Goal: Information Seeking & Learning: Learn about a topic

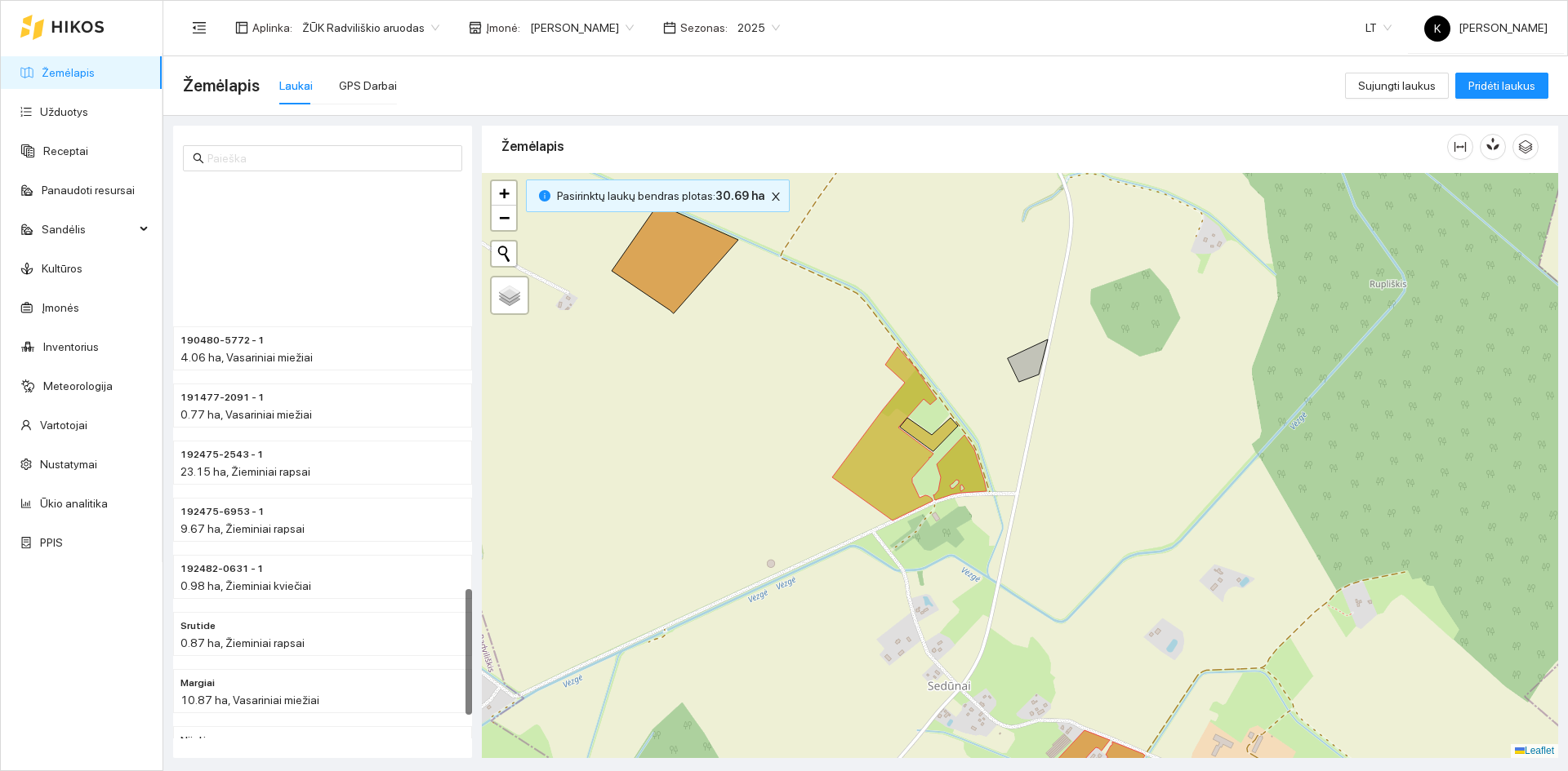
scroll to position [1900, 0]
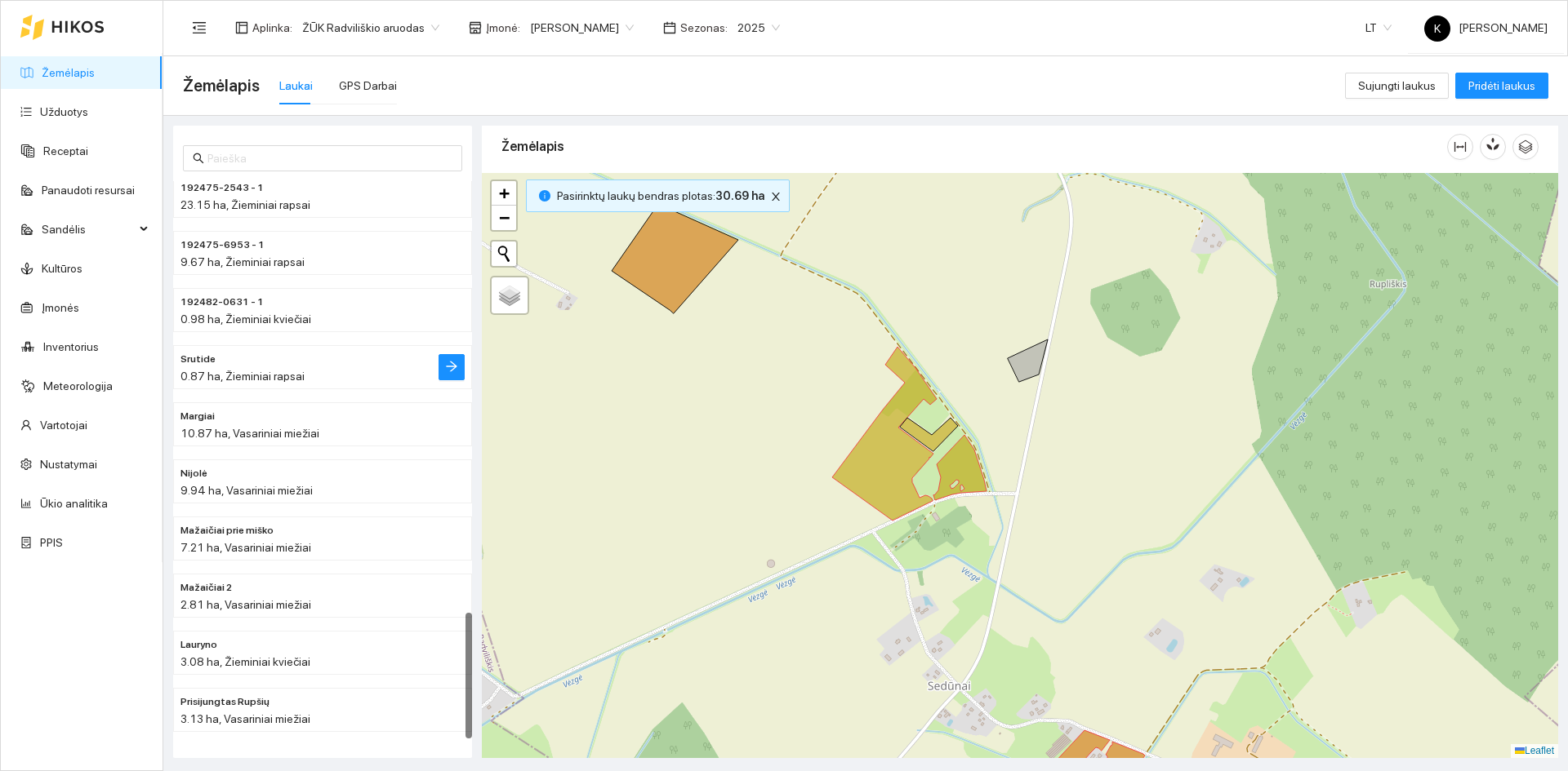
click at [194, 375] on span "0.87 ha, Žieminiai rapsai" at bounding box center [243, 376] width 125 height 13
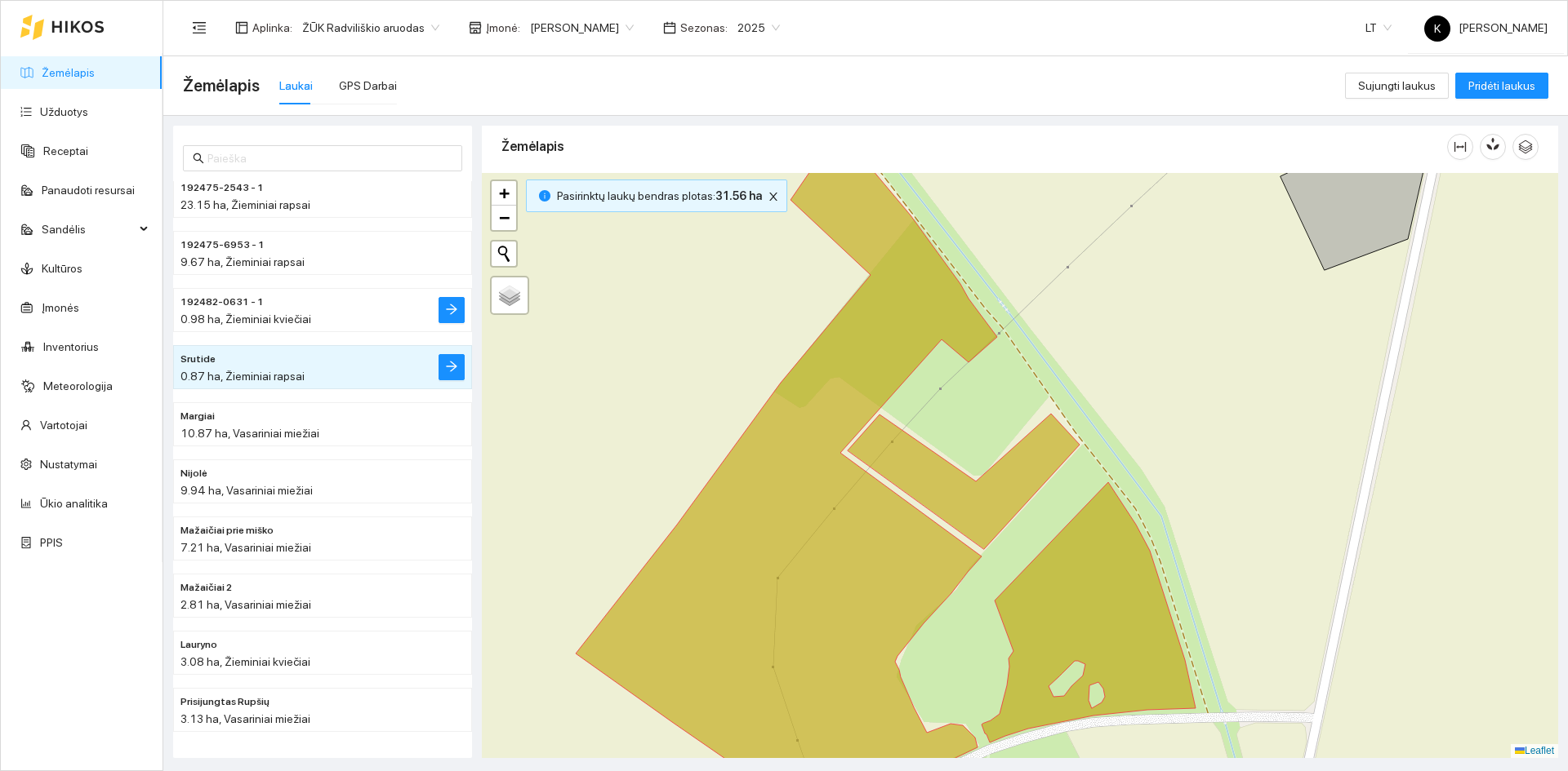
click at [233, 303] on span "192482-0631 - 1" at bounding box center [222, 302] width 83 height 16
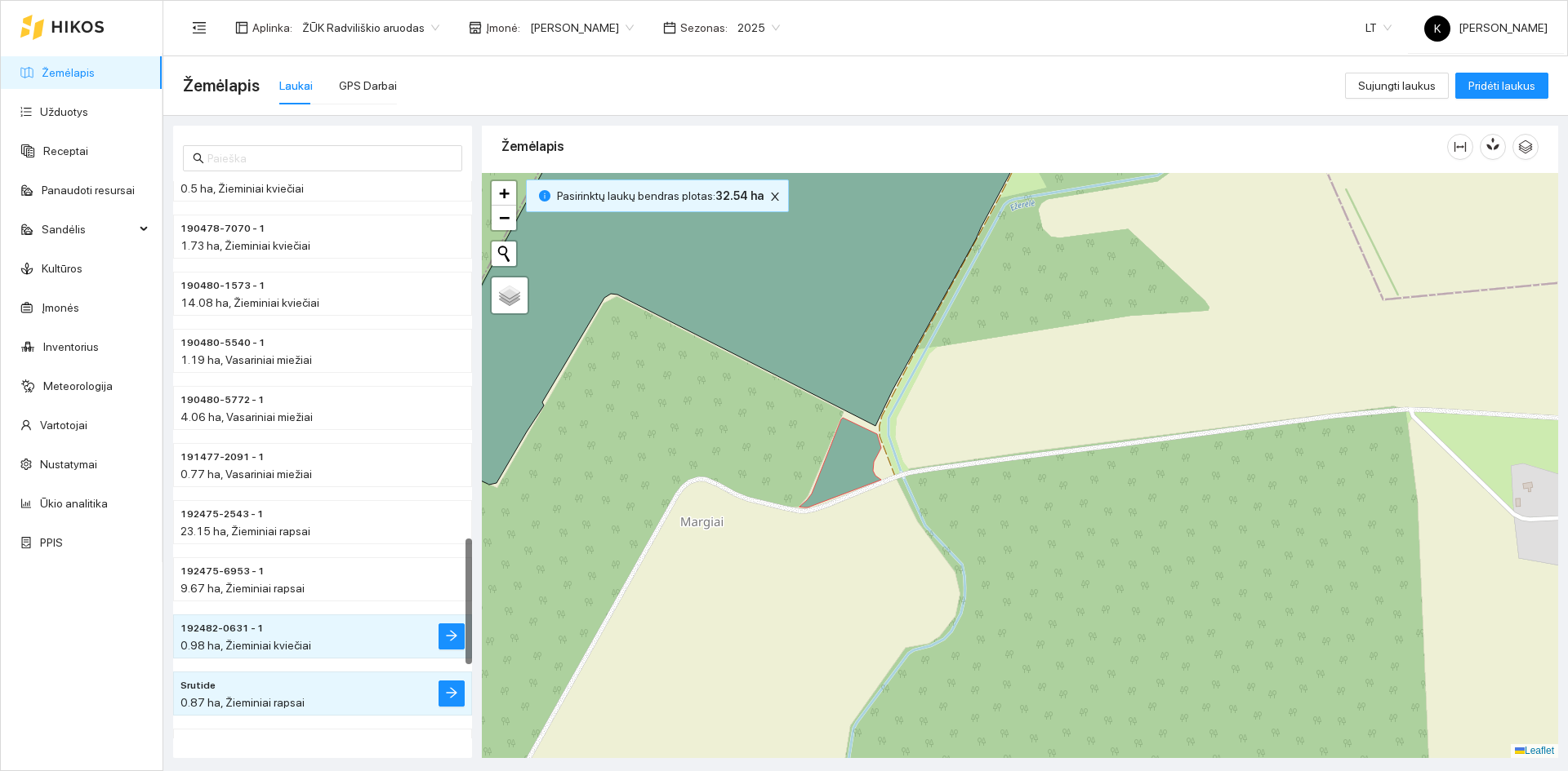
scroll to position [1492, 0]
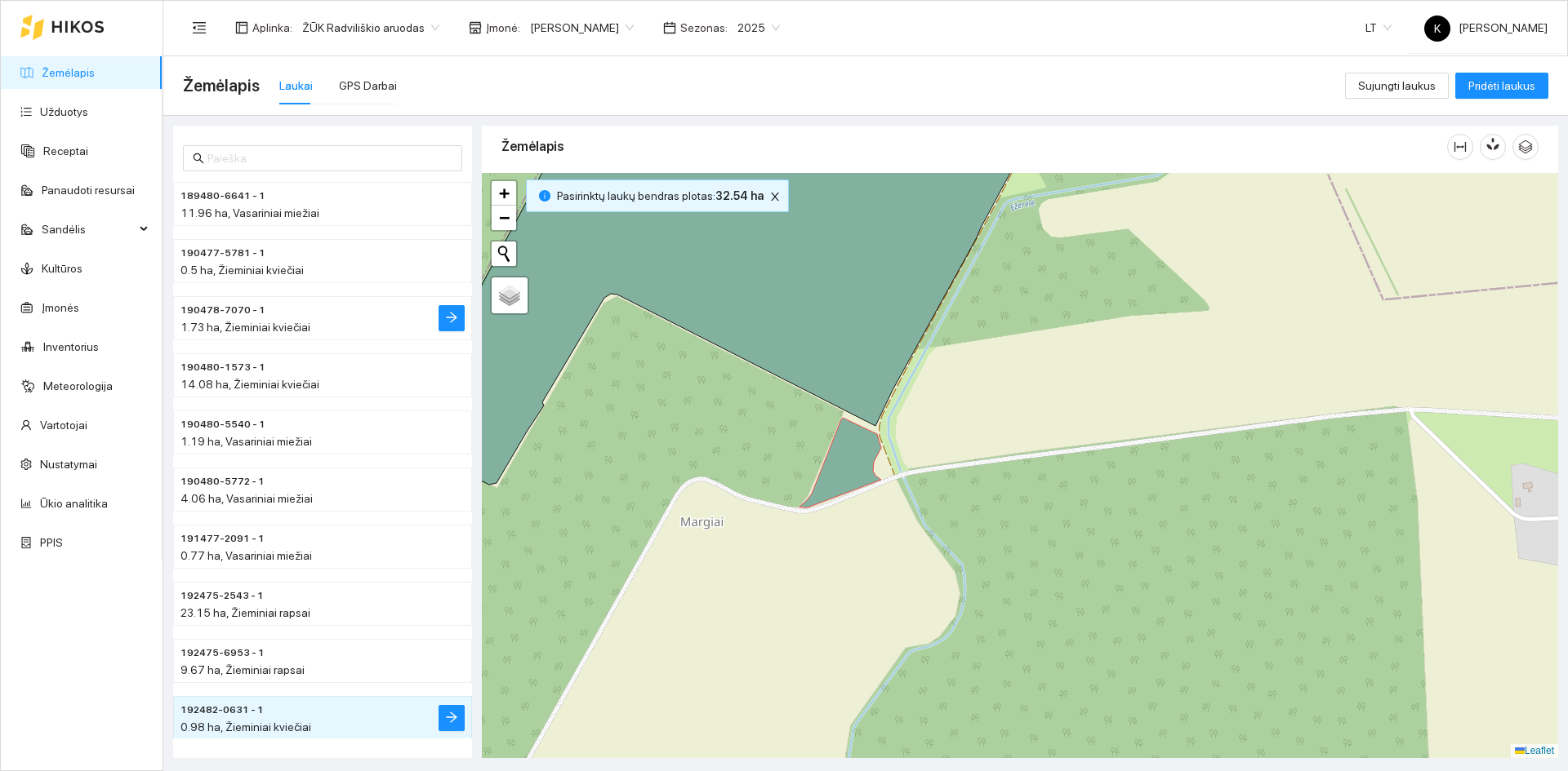
click at [238, 327] on span "1.73 ha, Žieminiai kviečiai" at bounding box center [245, 327] width 130 height 13
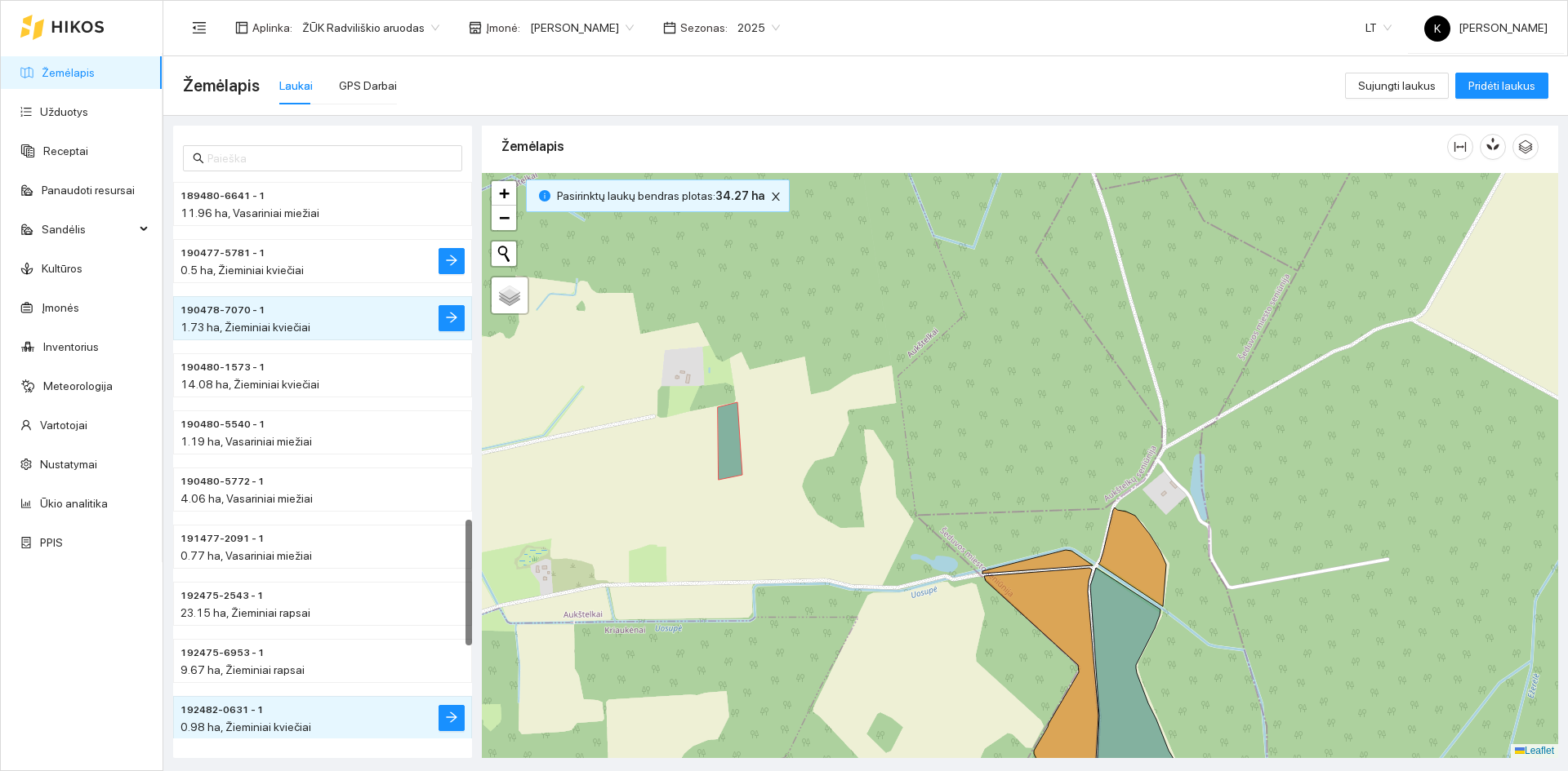
click at [235, 270] on span "0.5 ha, Žieminiai kviečiai" at bounding box center [242, 270] width 124 height 13
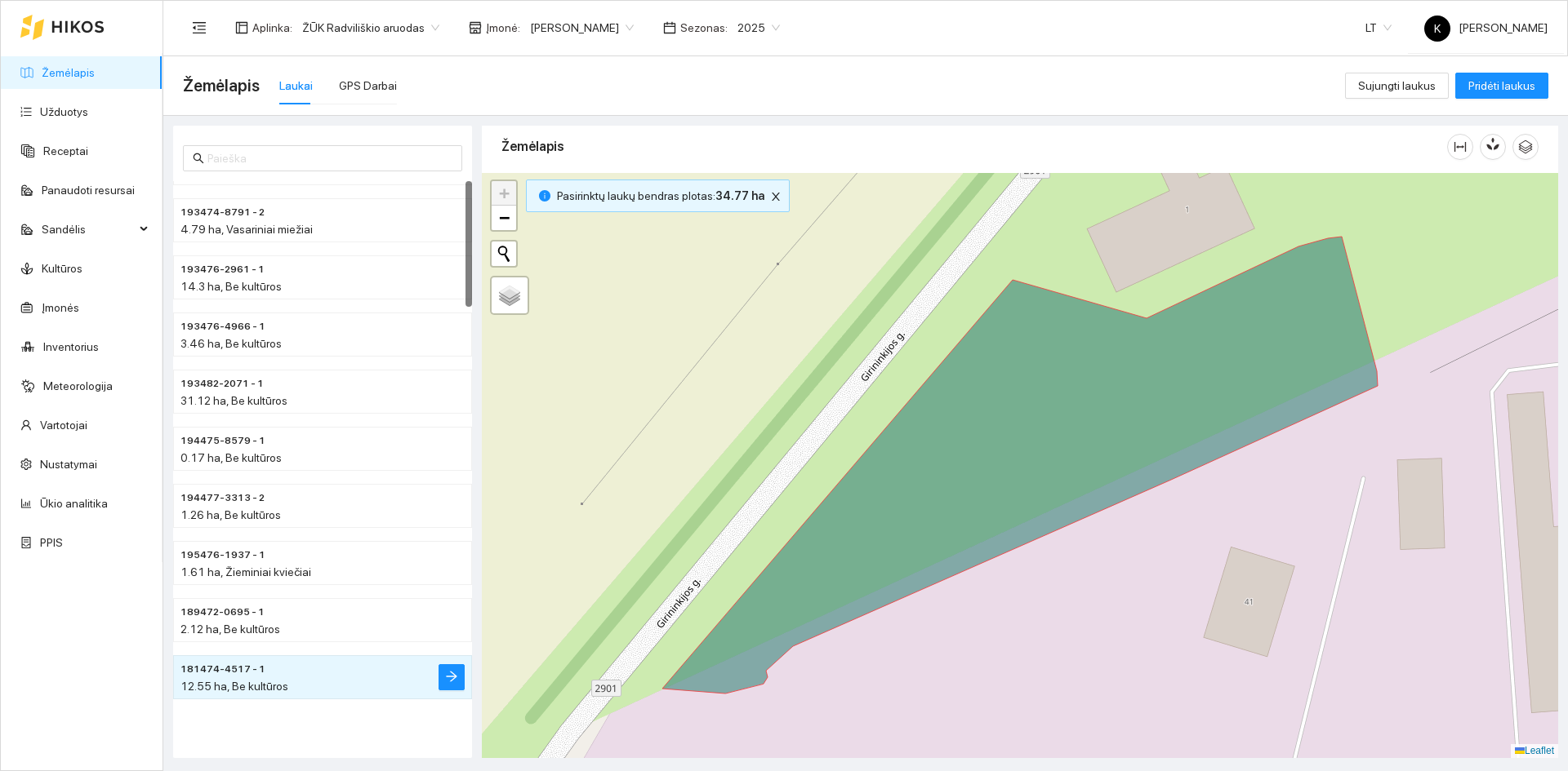
scroll to position [0, 0]
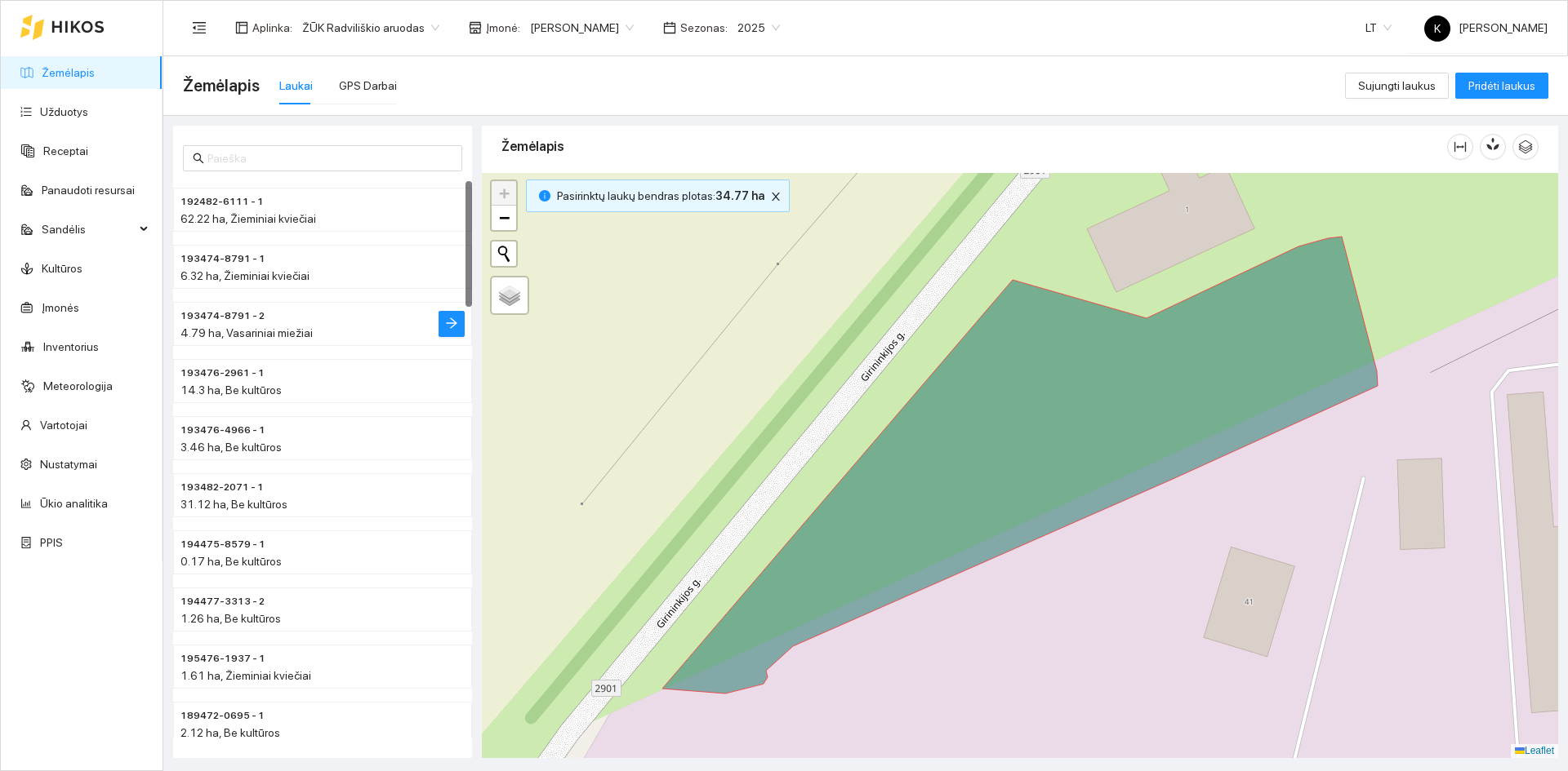
click at [230, 314] on span "193474-8791 - 2" at bounding box center [222, 316] width 84 height 16
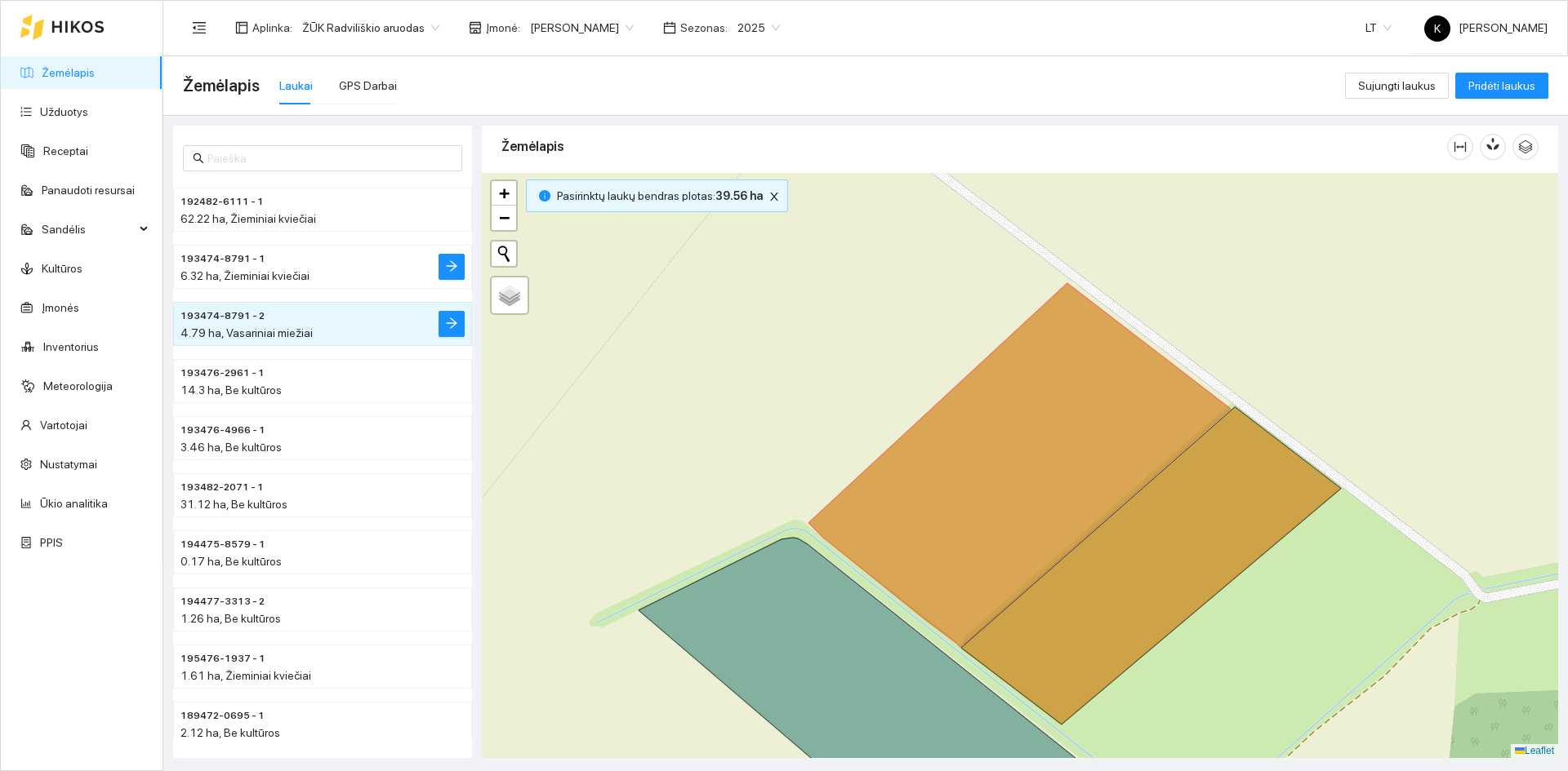
click at [231, 254] on span "193474-8791 - 1" at bounding box center [223, 259] width 85 height 16
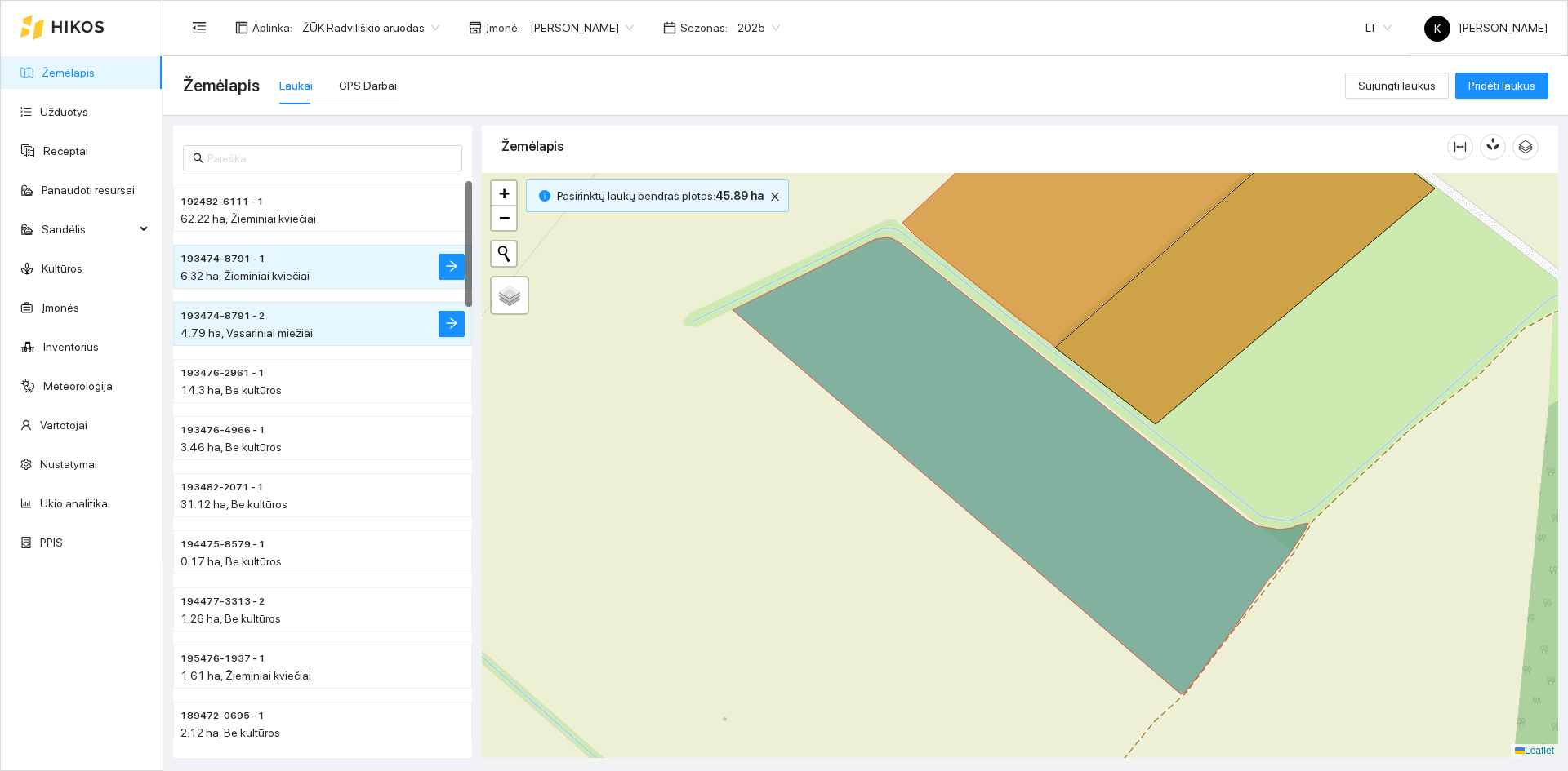
click at [227, 316] on span "193474-8791 - 2" at bounding box center [222, 316] width 84 height 16
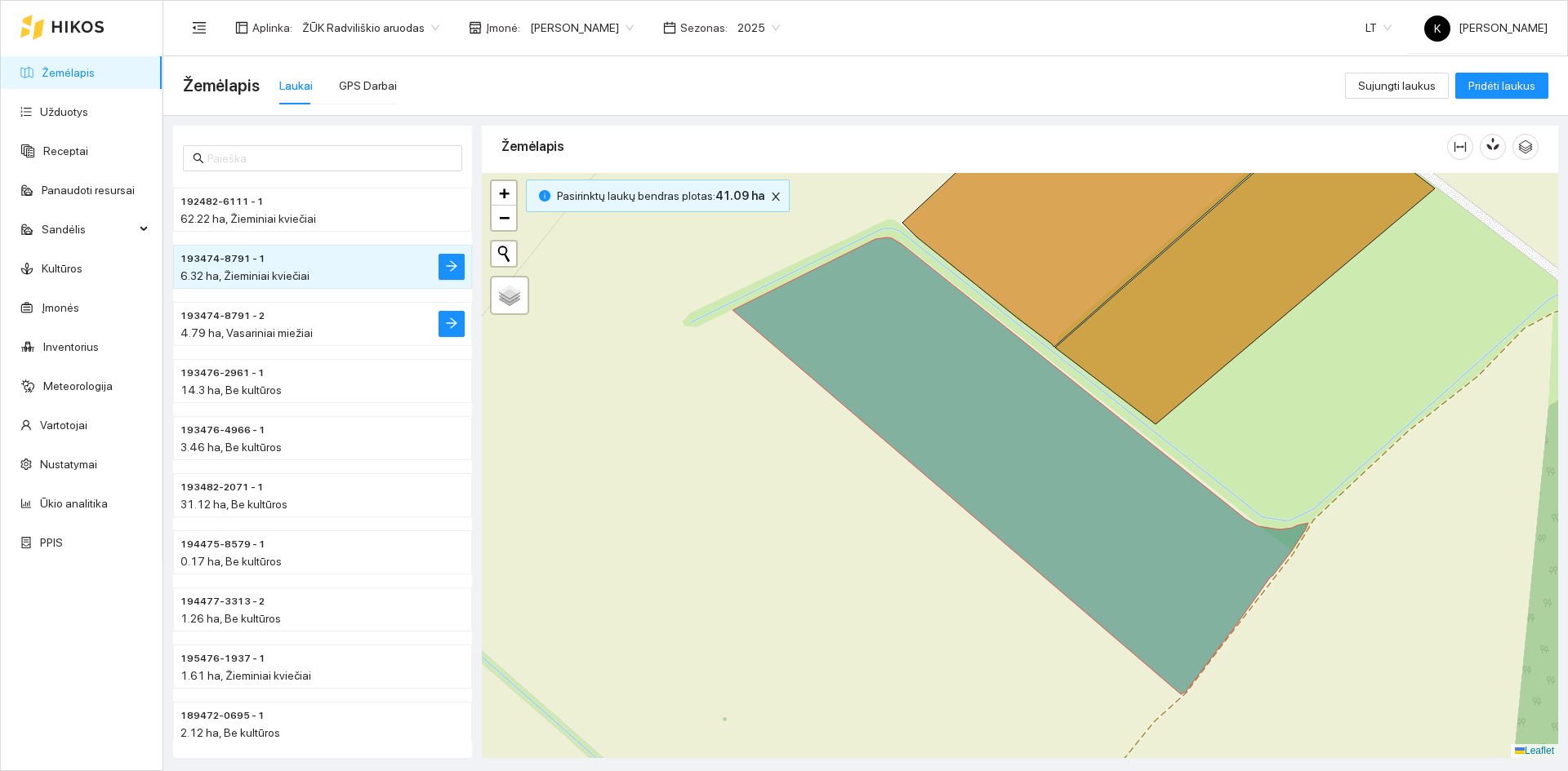
click at [227, 316] on span "193474-8791 - 2" at bounding box center [222, 316] width 84 height 16
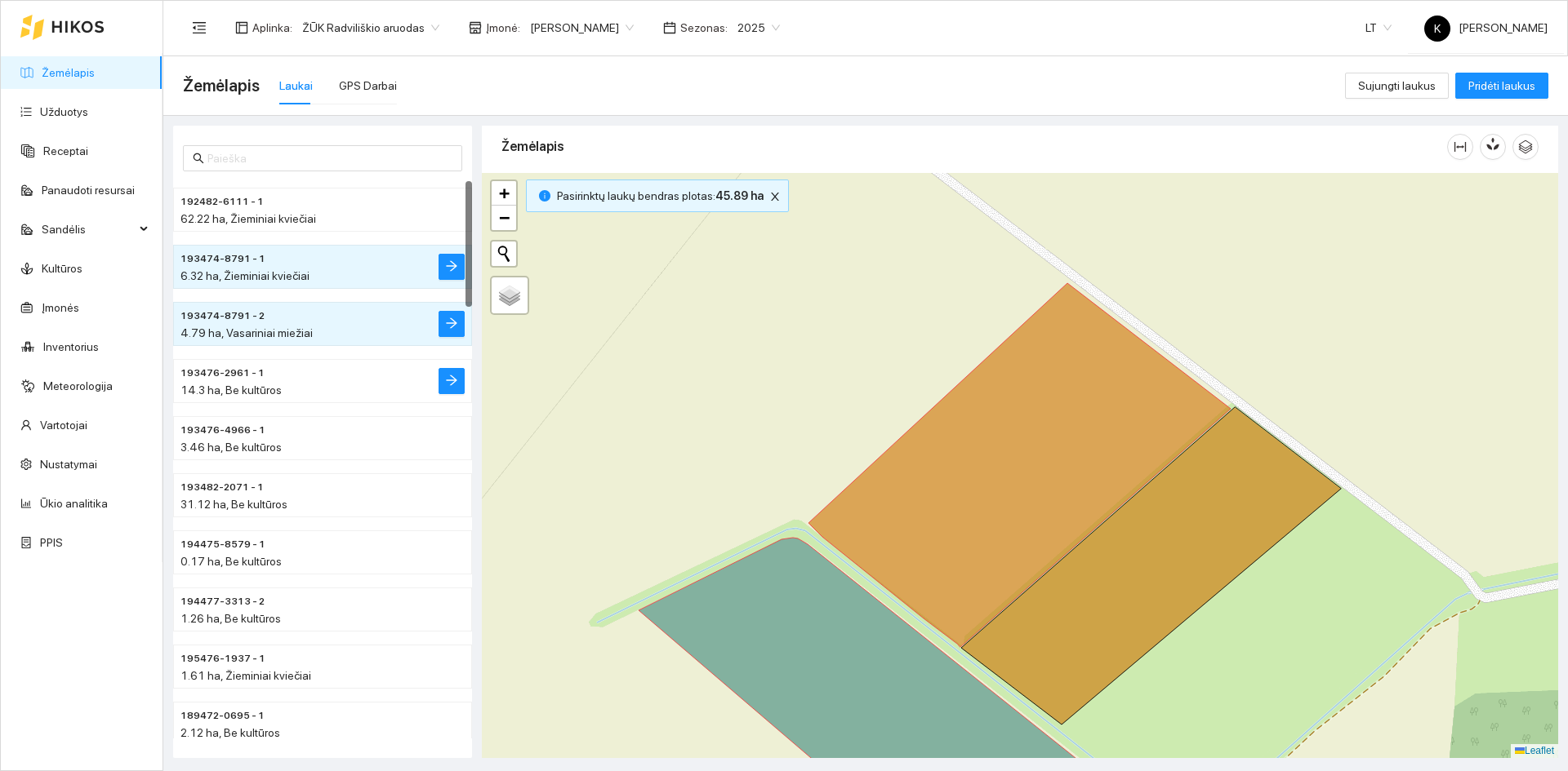
click at [205, 372] on span "193476-2961 - 1" at bounding box center [222, 374] width 84 height 16
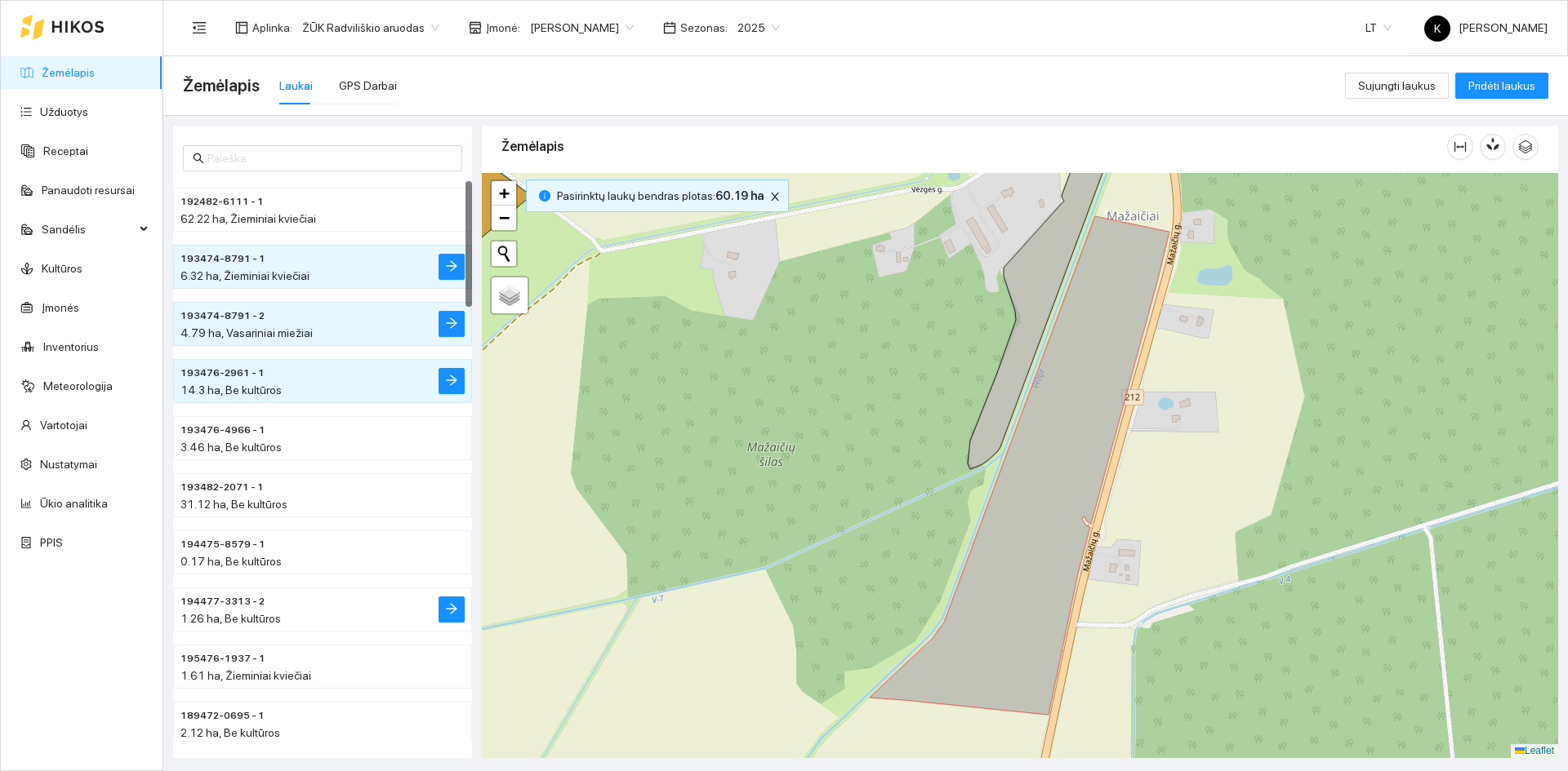
click at [198, 602] on span "194477-3313 - 2" at bounding box center [222, 602] width 84 height 16
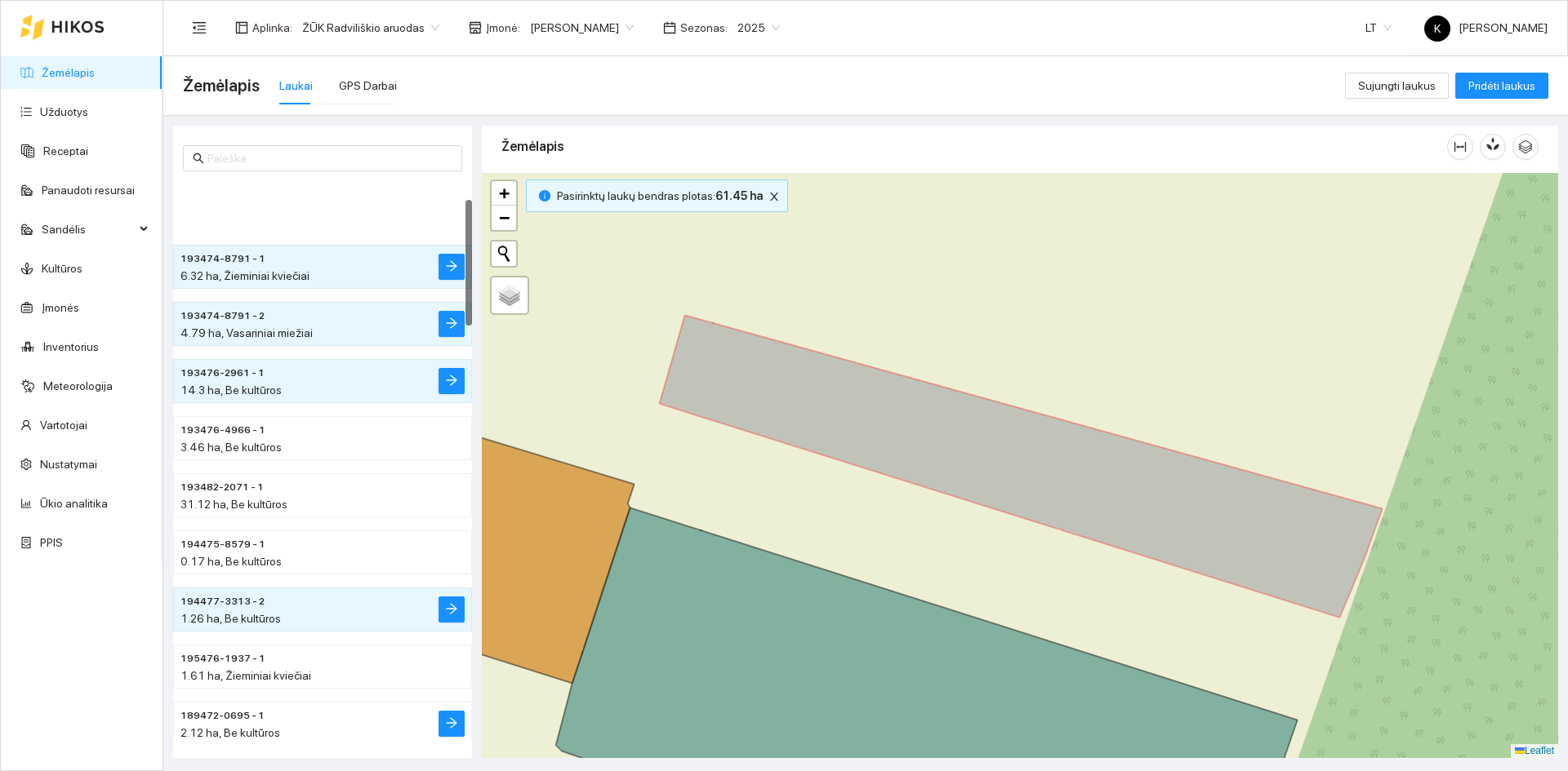
scroll to position [82, 0]
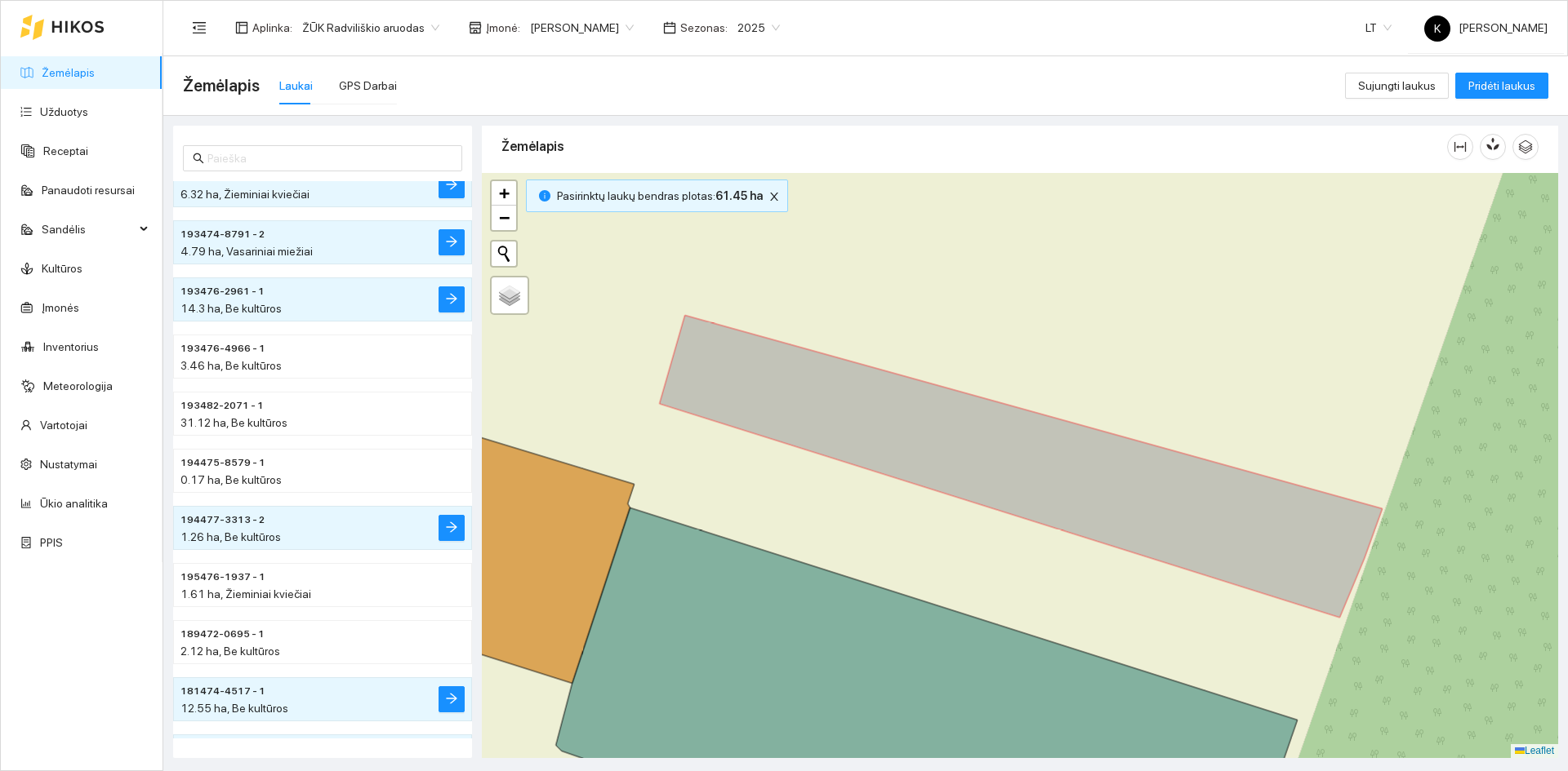
click at [232, 692] on span "181474-4517 - 1" at bounding box center [223, 692] width 85 height 16
click at [215, 691] on span "181474-4517 - 1" at bounding box center [223, 692] width 85 height 16
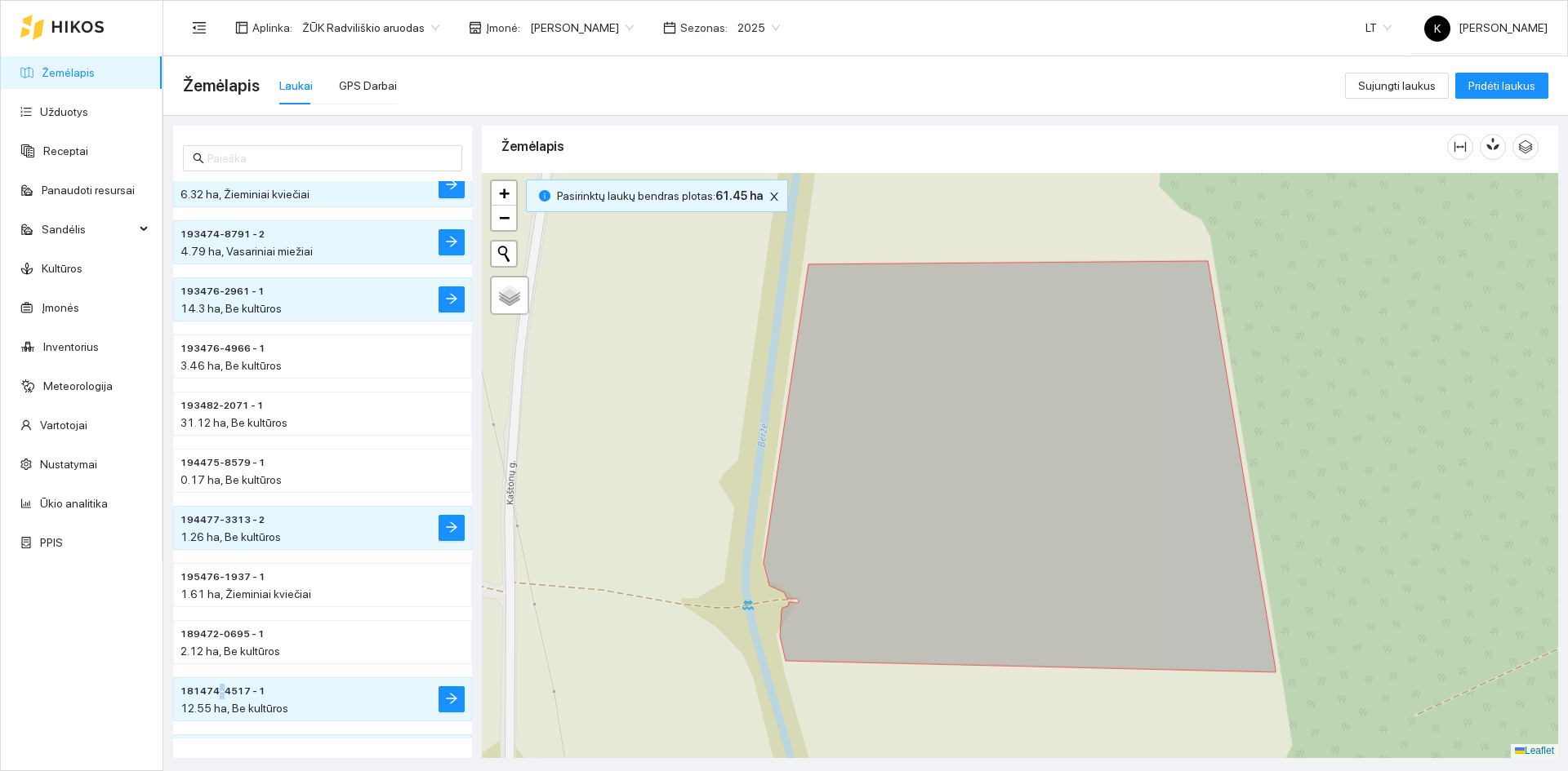
click at [215, 691] on span "181474-4517 - 1" at bounding box center [223, 692] width 85 height 16
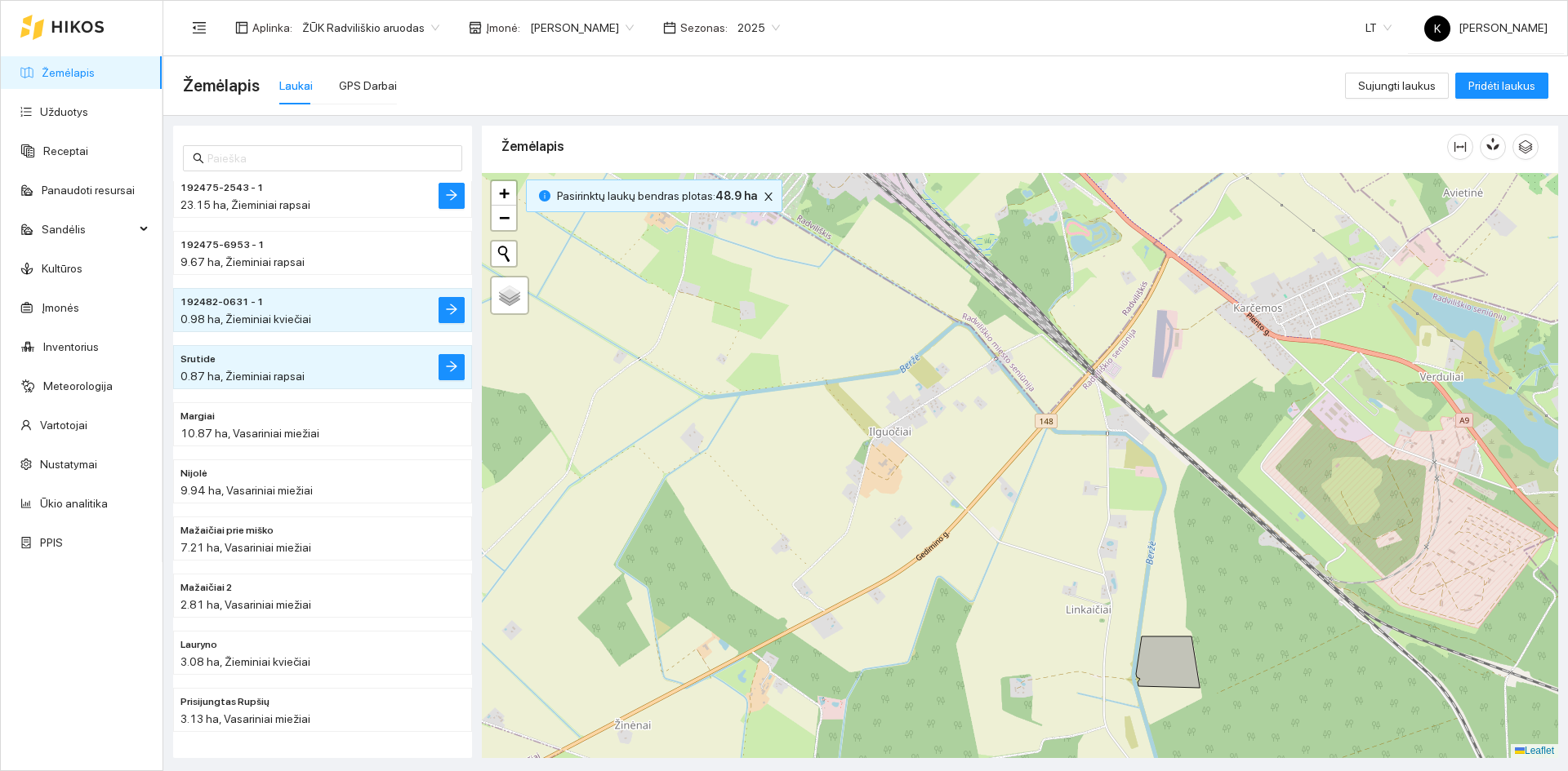
scroll to position [1818, 0]
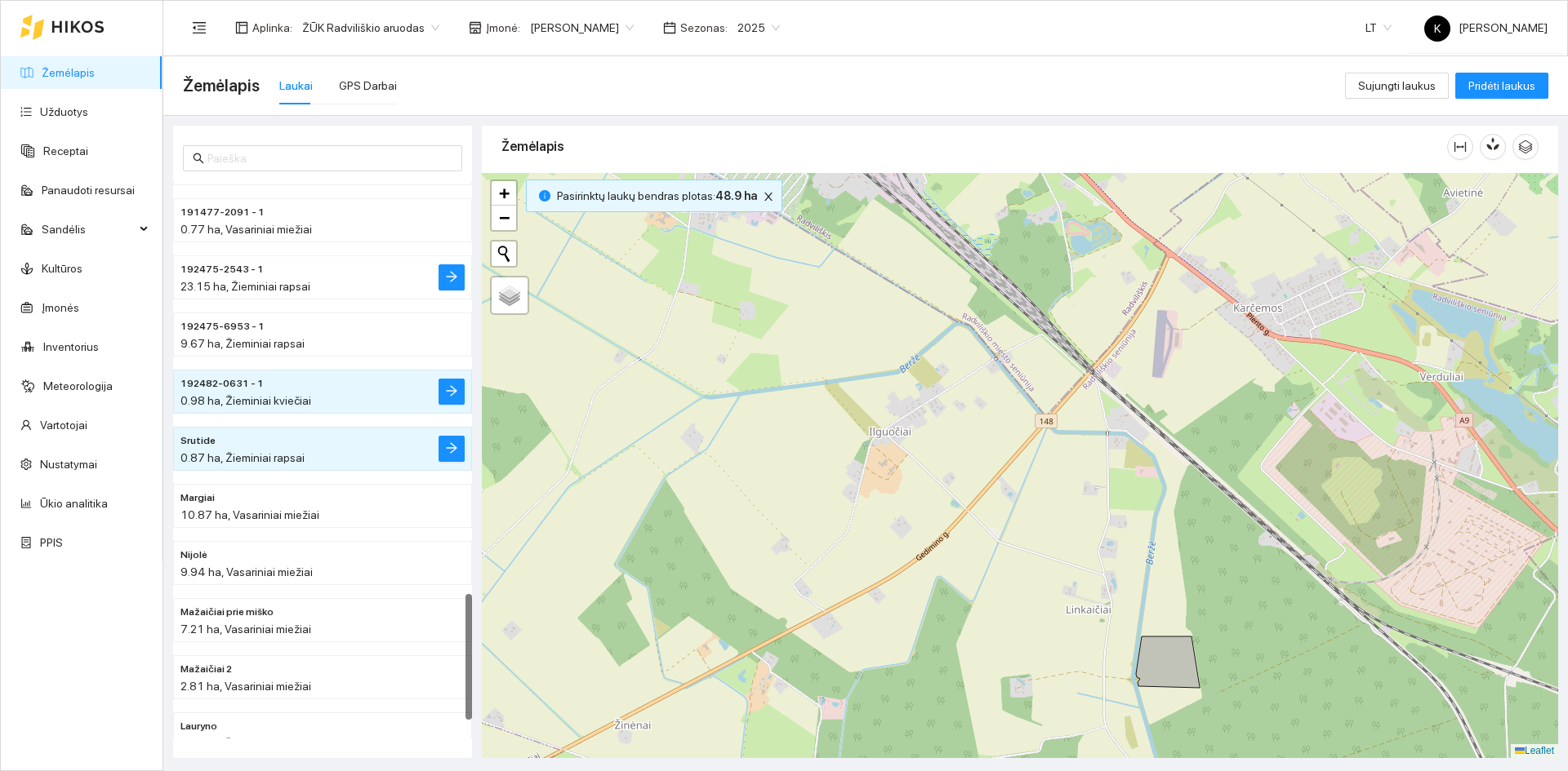
click at [198, 267] on span "192475-2543 - 1" at bounding box center [222, 270] width 83 height 16
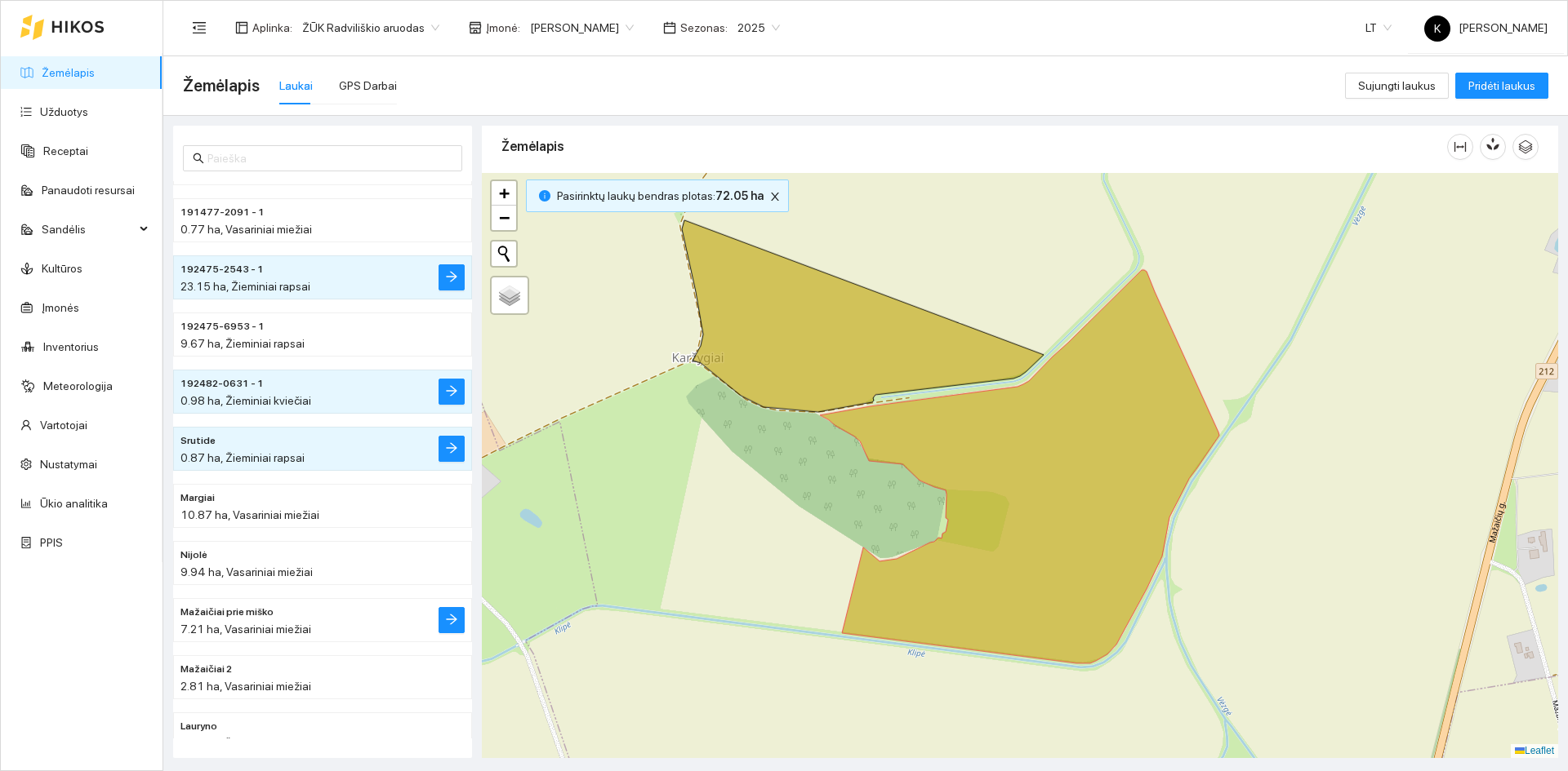
click at [204, 609] on span "Mažaičiai prie miško" at bounding box center [227, 613] width 93 height 16
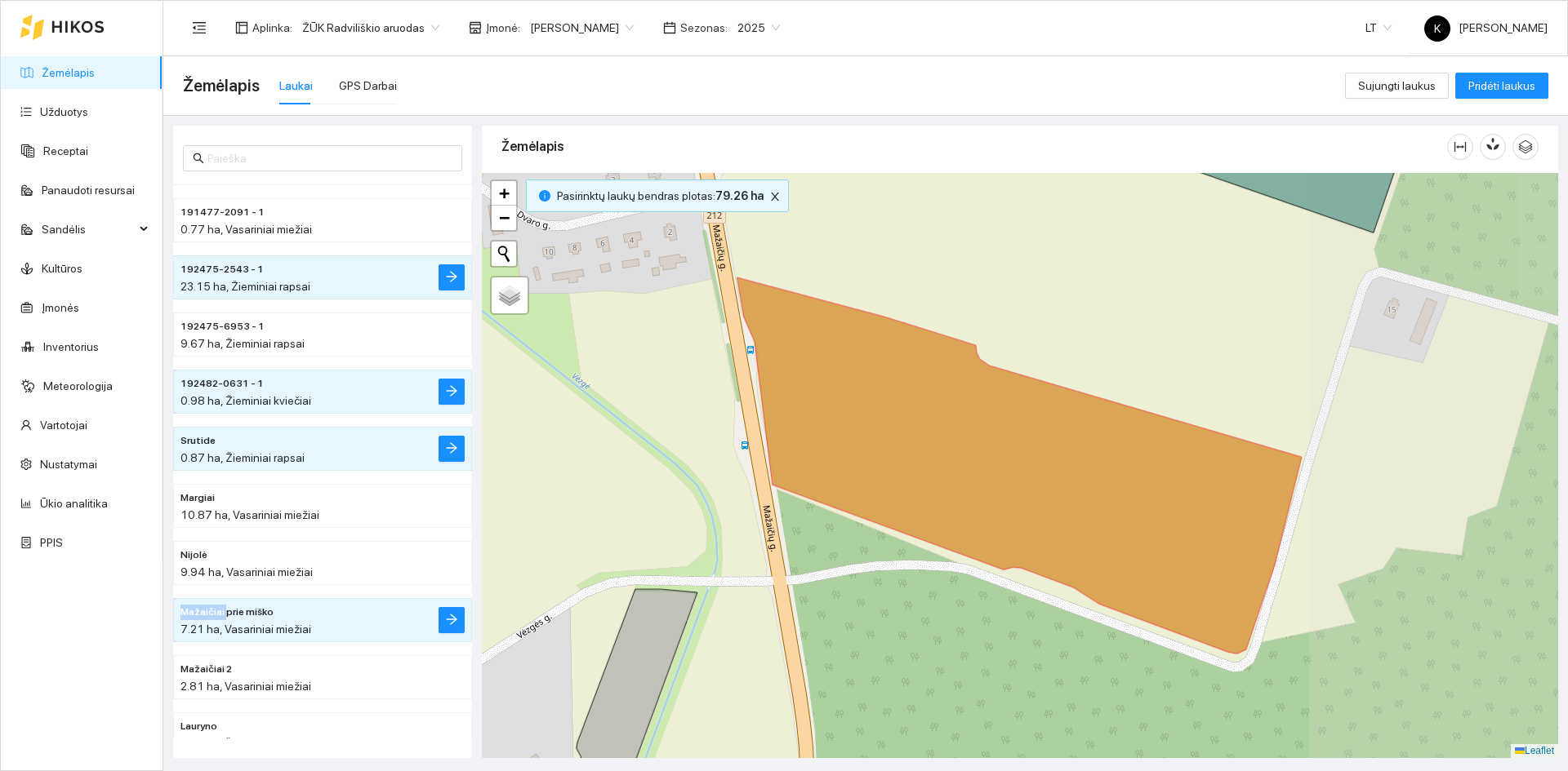
click at [204, 609] on span "Mažaičiai prie miško" at bounding box center [227, 613] width 93 height 16
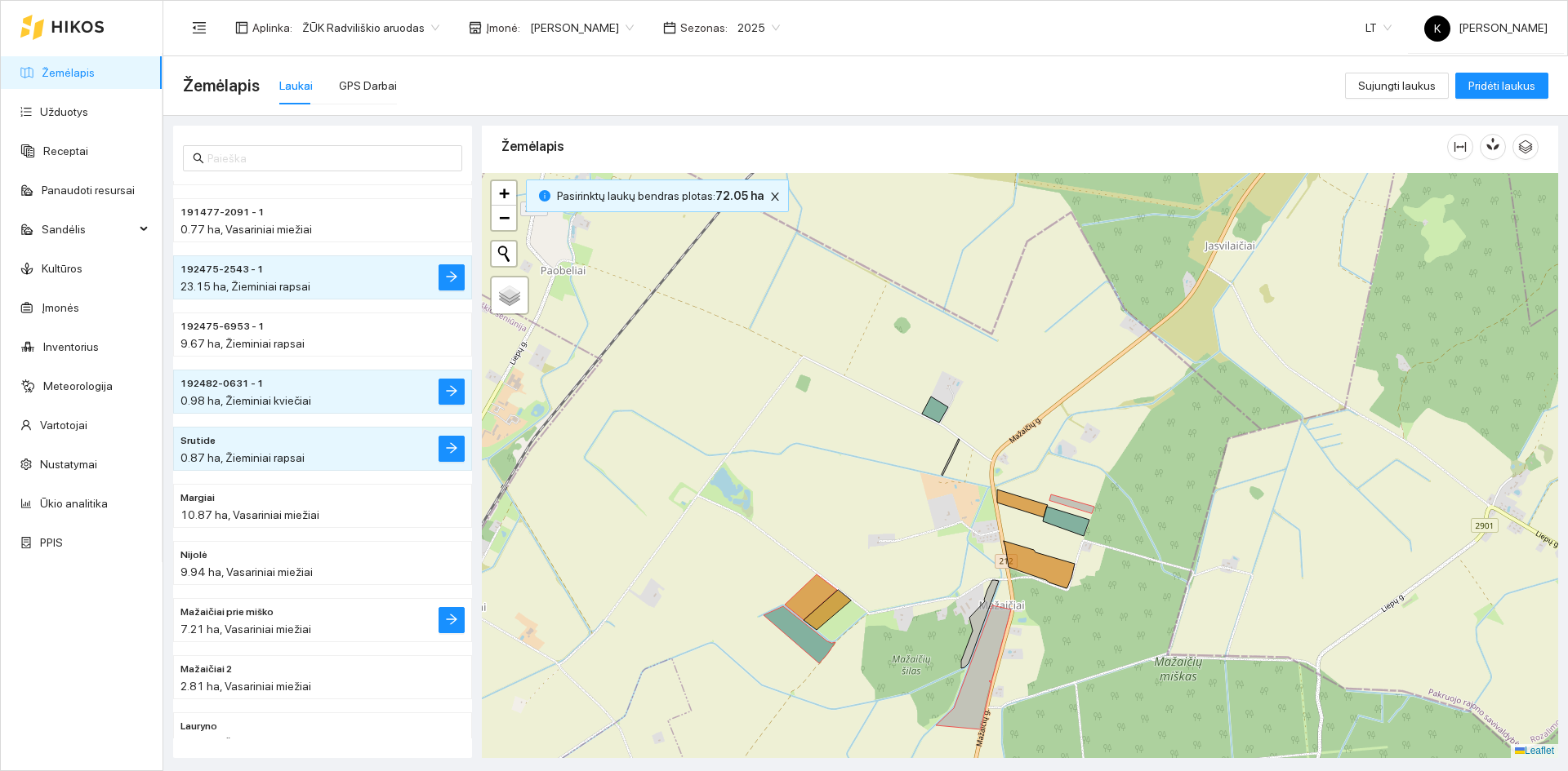
click at [407, 621] on li "Mažaičiai prie [PERSON_NAME] 7.21 ha, Vasariniai miežiai" at bounding box center [322, 620] width 299 height 44
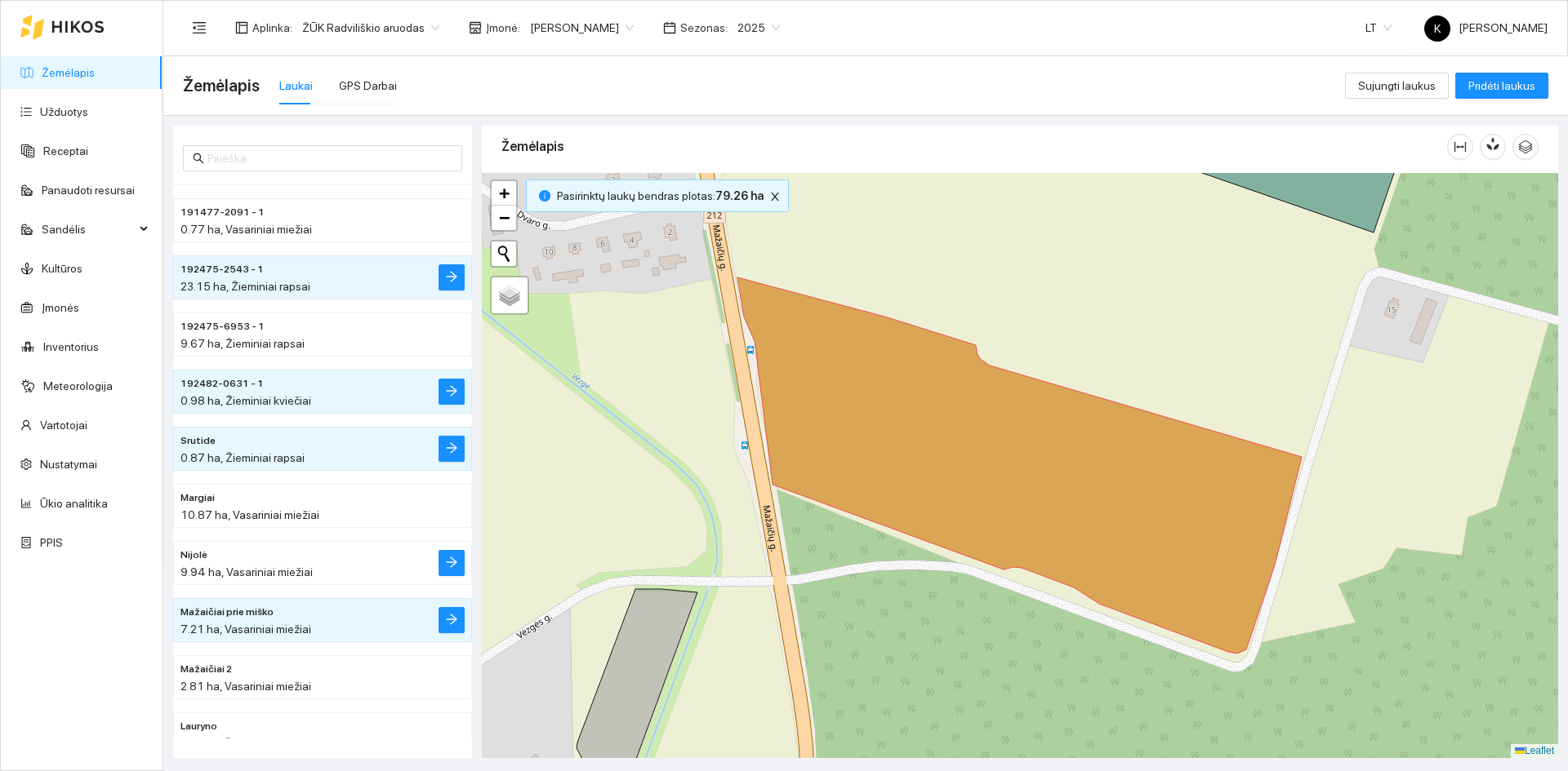
click at [236, 571] on span "9.94 ha, Vasariniai miežiai" at bounding box center [247, 571] width 132 height 13
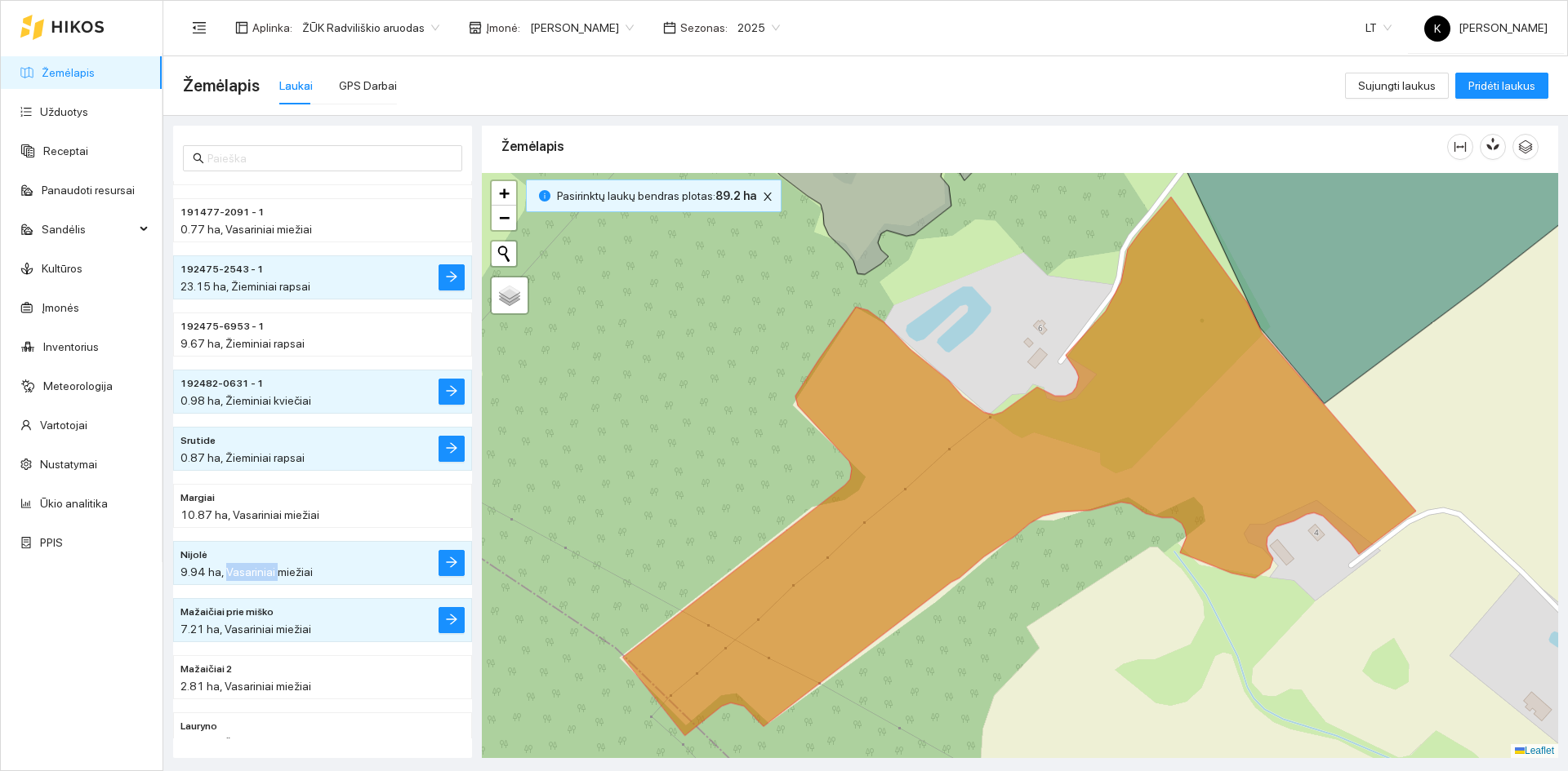
click at [236, 571] on span "9.94 ha, Vasariniai miežiai" at bounding box center [247, 571] width 132 height 13
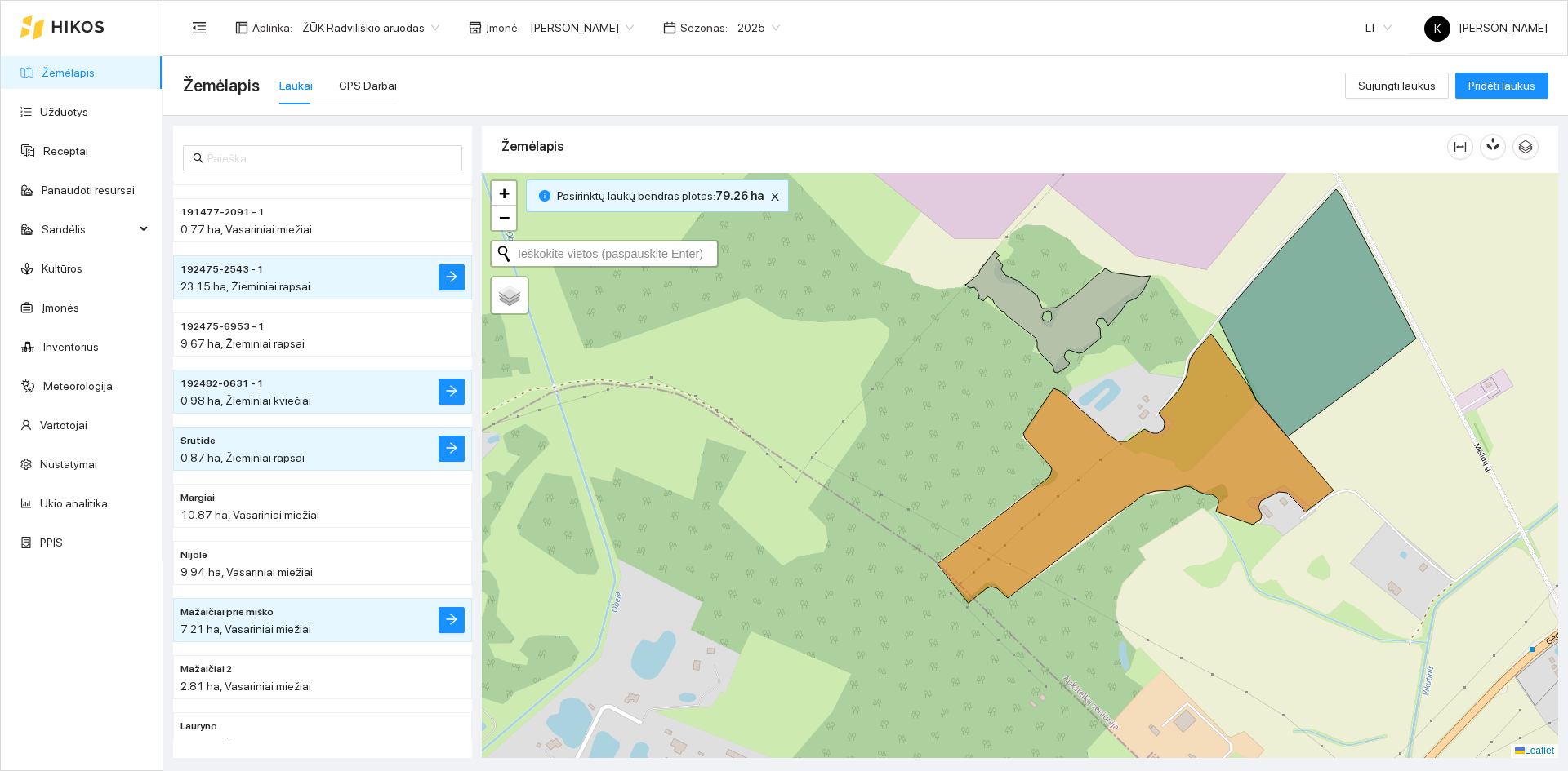
click at [502, 248] on button "Initiate a new search" at bounding box center [503, 253] width 25 height 25
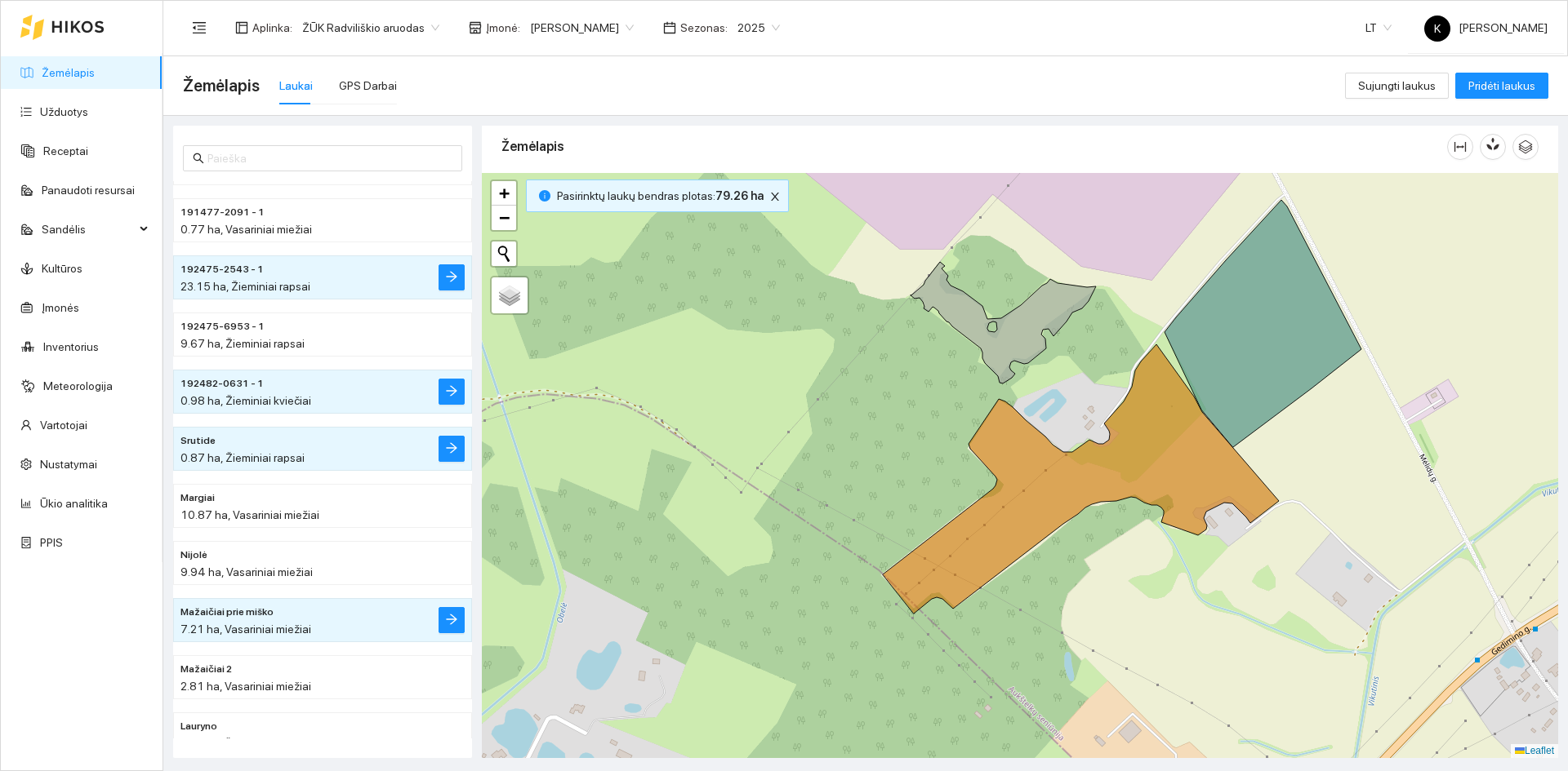
drag, startPoint x: 969, startPoint y: 229, endPoint x: 914, endPoint y: 240, distance: 56.1
click at [914, 240] on div "+ − Nieko nerasta. Bandykite dar kartą. Žemėlapis Palydovas Leaflet" at bounding box center [1019, 466] width 1077 height 585
click at [1456, 147] on icon "column-width" at bounding box center [1459, 146] width 13 height 13
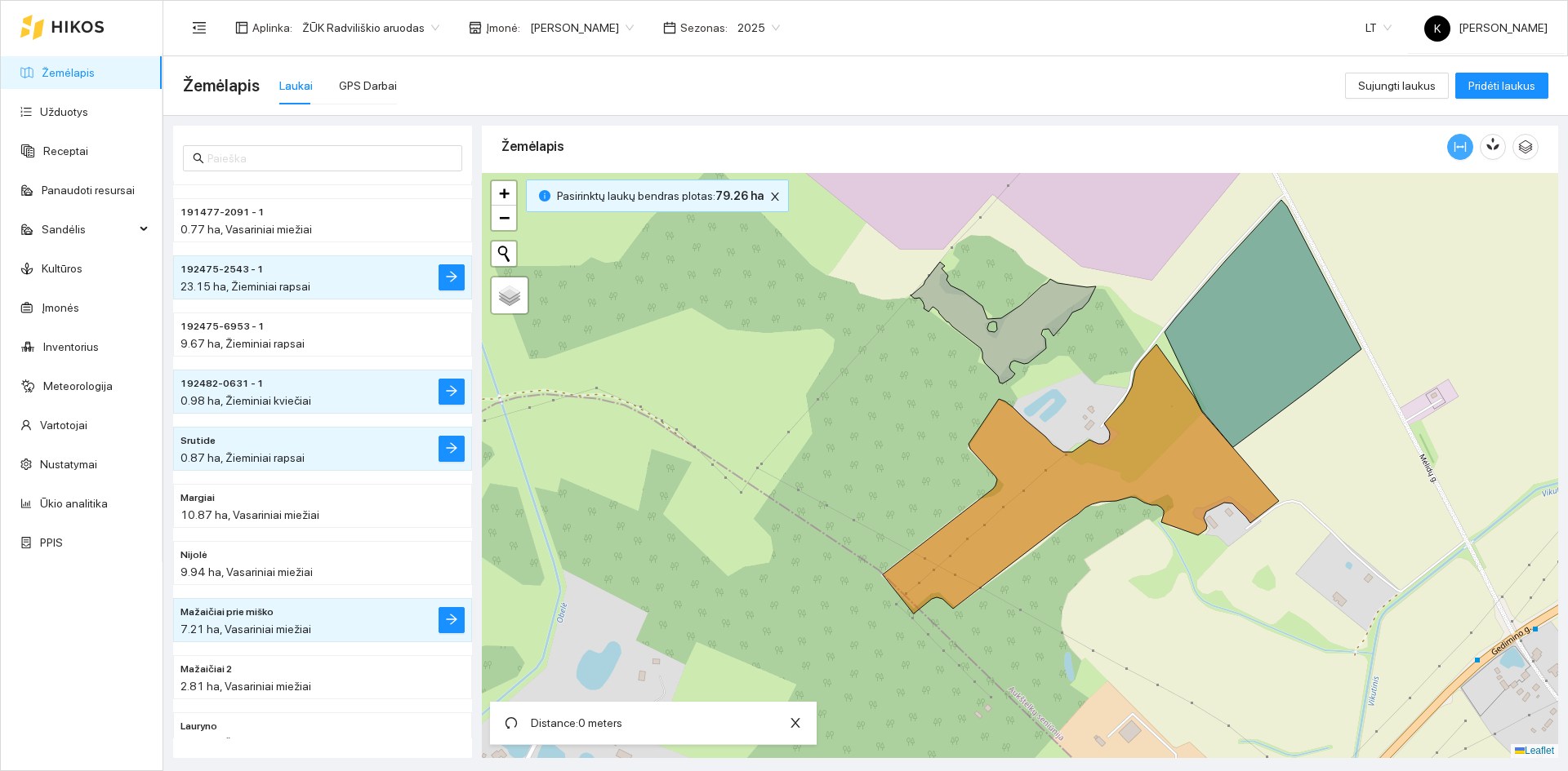
click at [1456, 147] on icon "column-width" at bounding box center [1459, 146] width 13 height 13
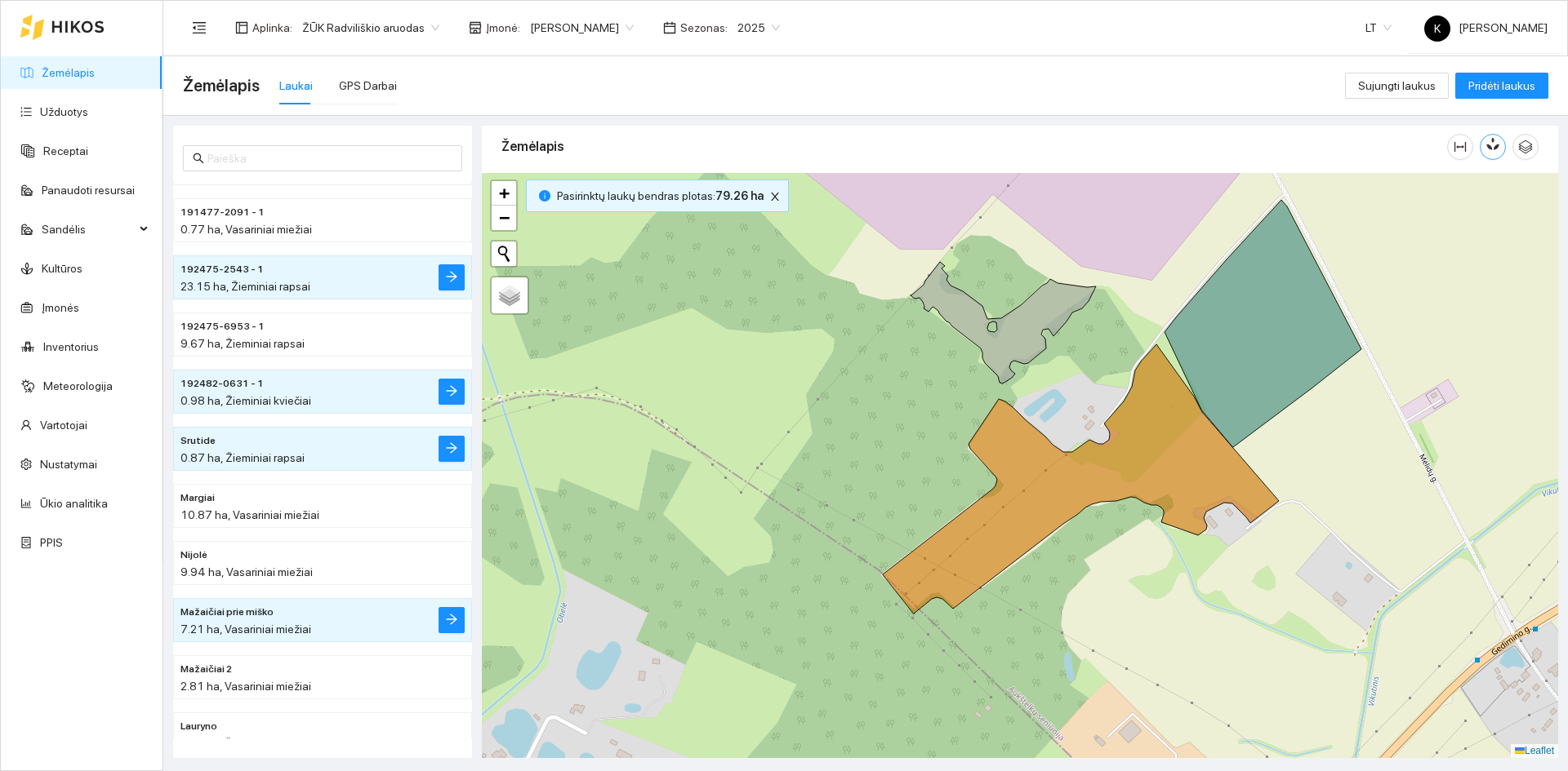
click at [1495, 143] on icon "button" at bounding box center [1492, 143] width 15 height 15
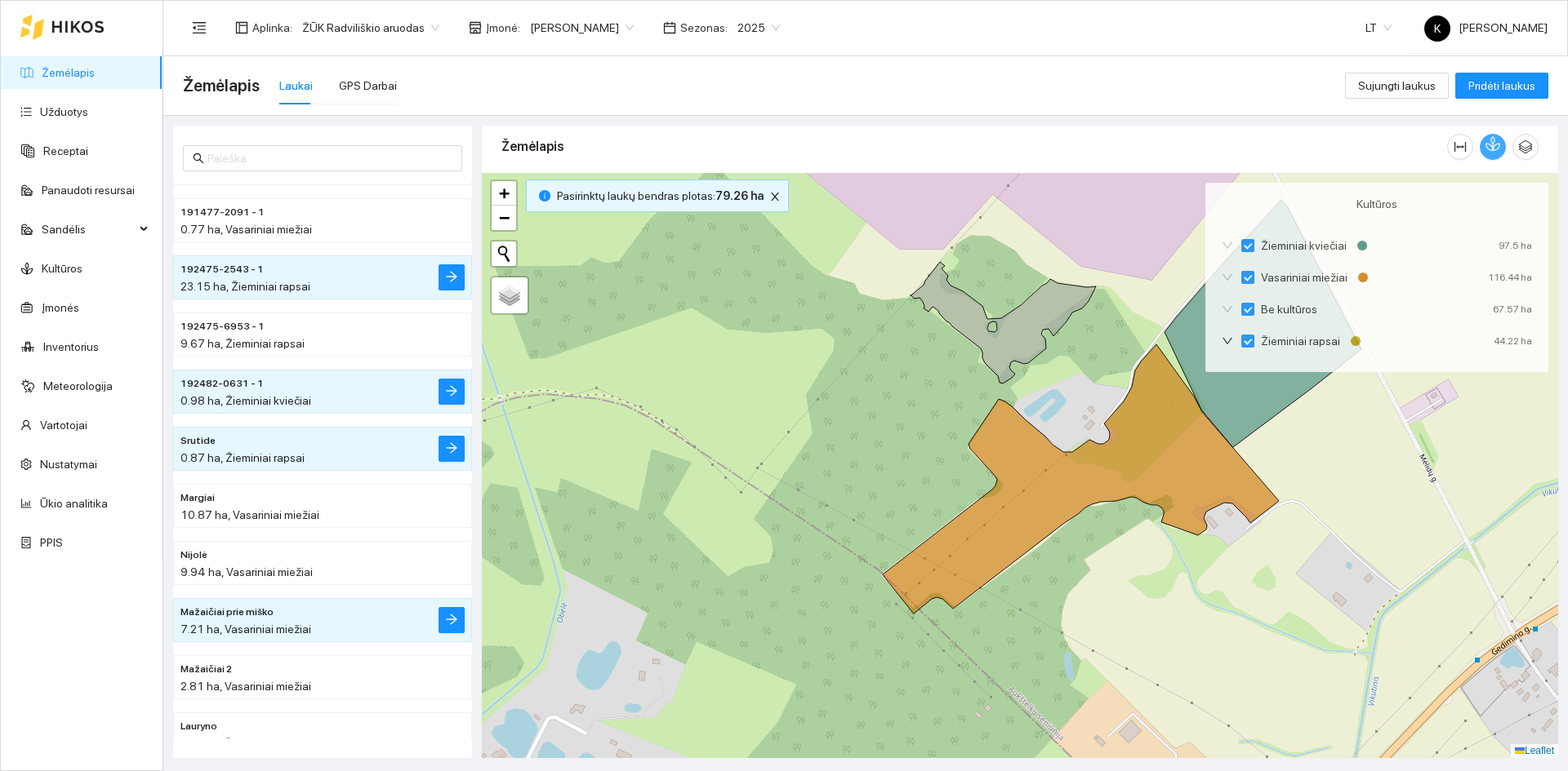
click at [1484, 142] on button "button" at bounding box center [1493, 146] width 26 height 26
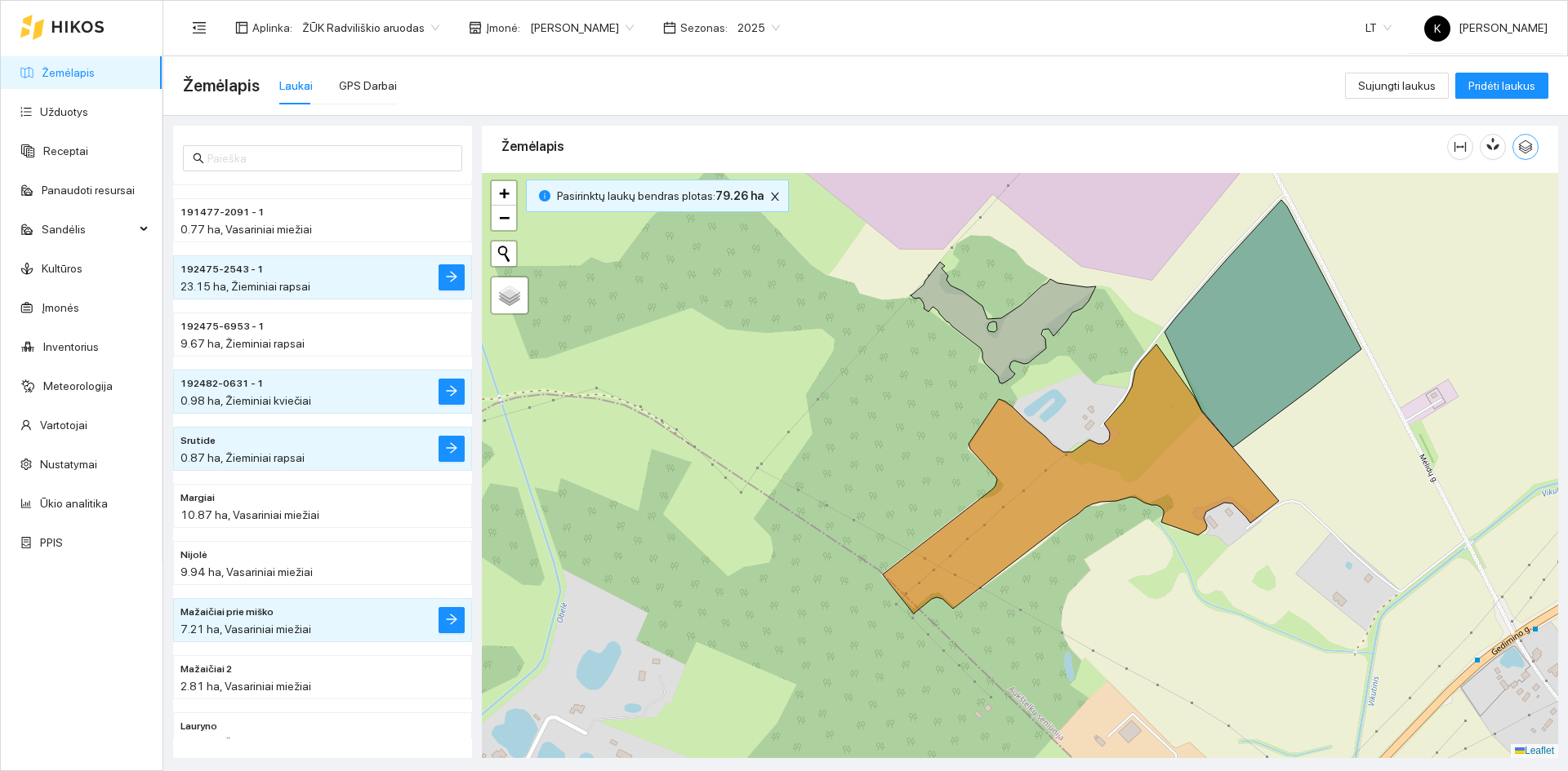
click at [1524, 146] on icon "button" at bounding box center [1524, 146] width 15 height 15
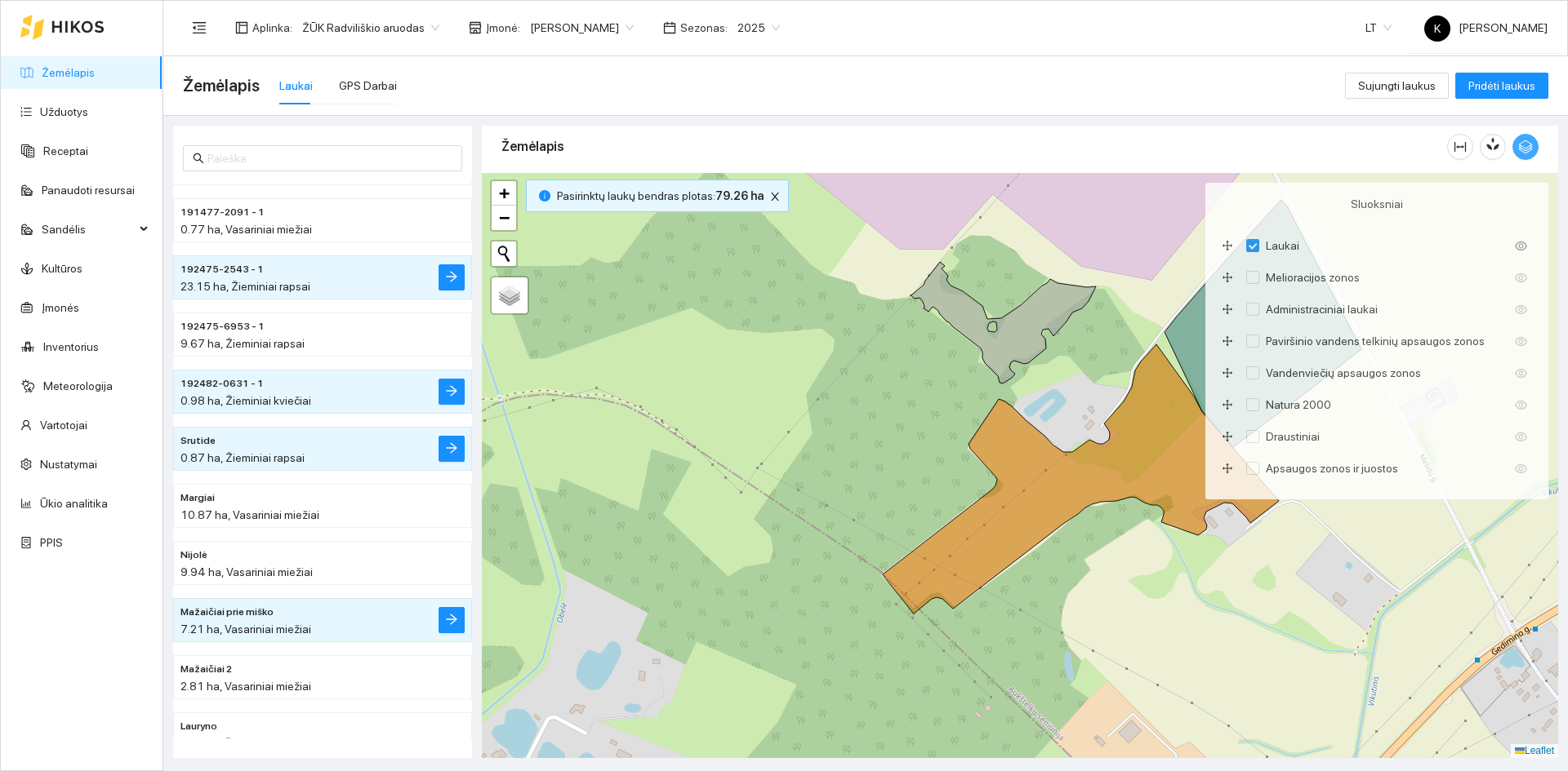
click at [1524, 146] on icon "button" at bounding box center [1524, 146] width 15 height 15
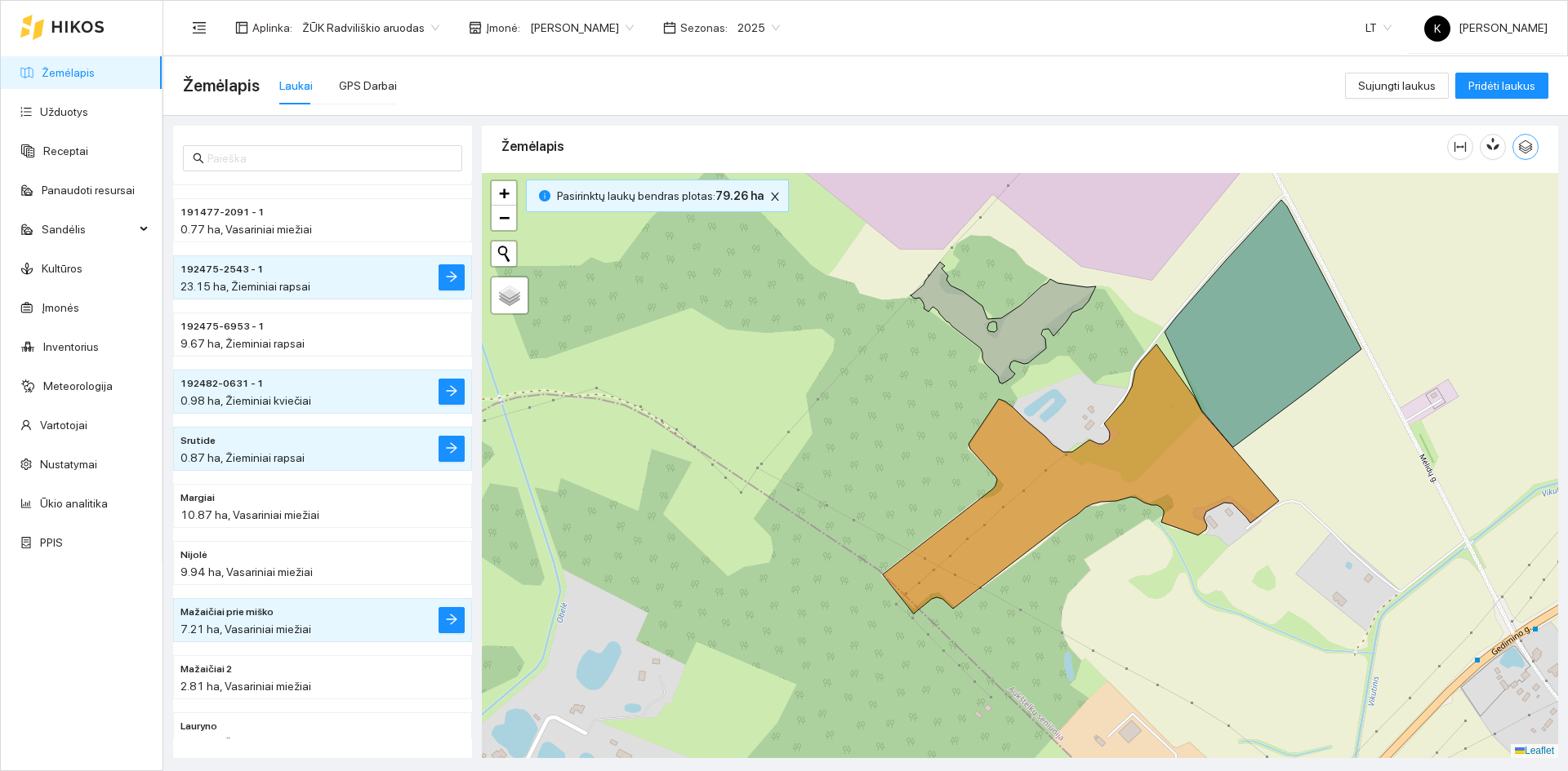
click at [1523, 146] on icon "button" at bounding box center [1524, 146] width 15 height 15
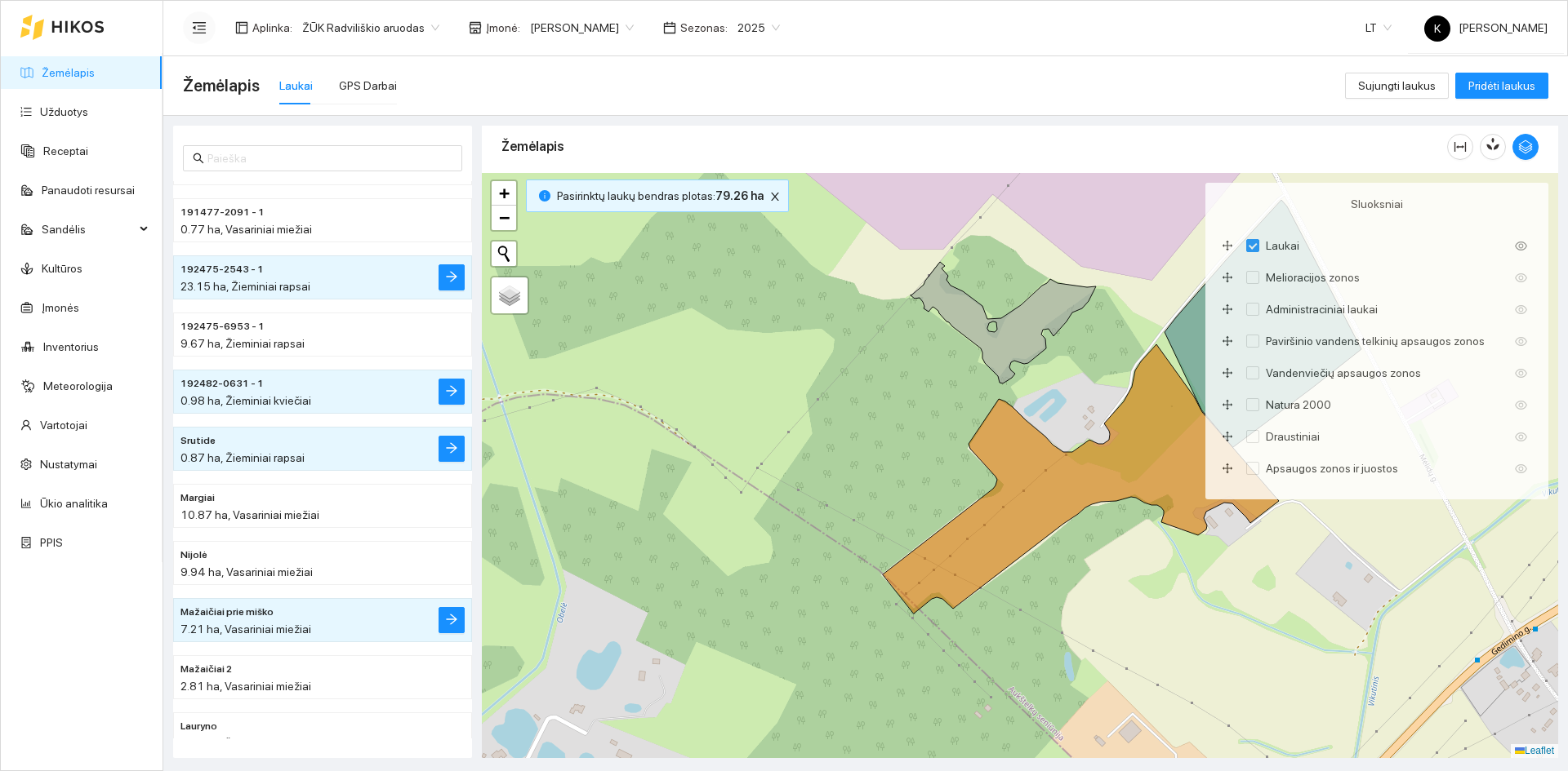
click at [196, 26] on icon "menu-fold" at bounding box center [199, 28] width 15 height 15
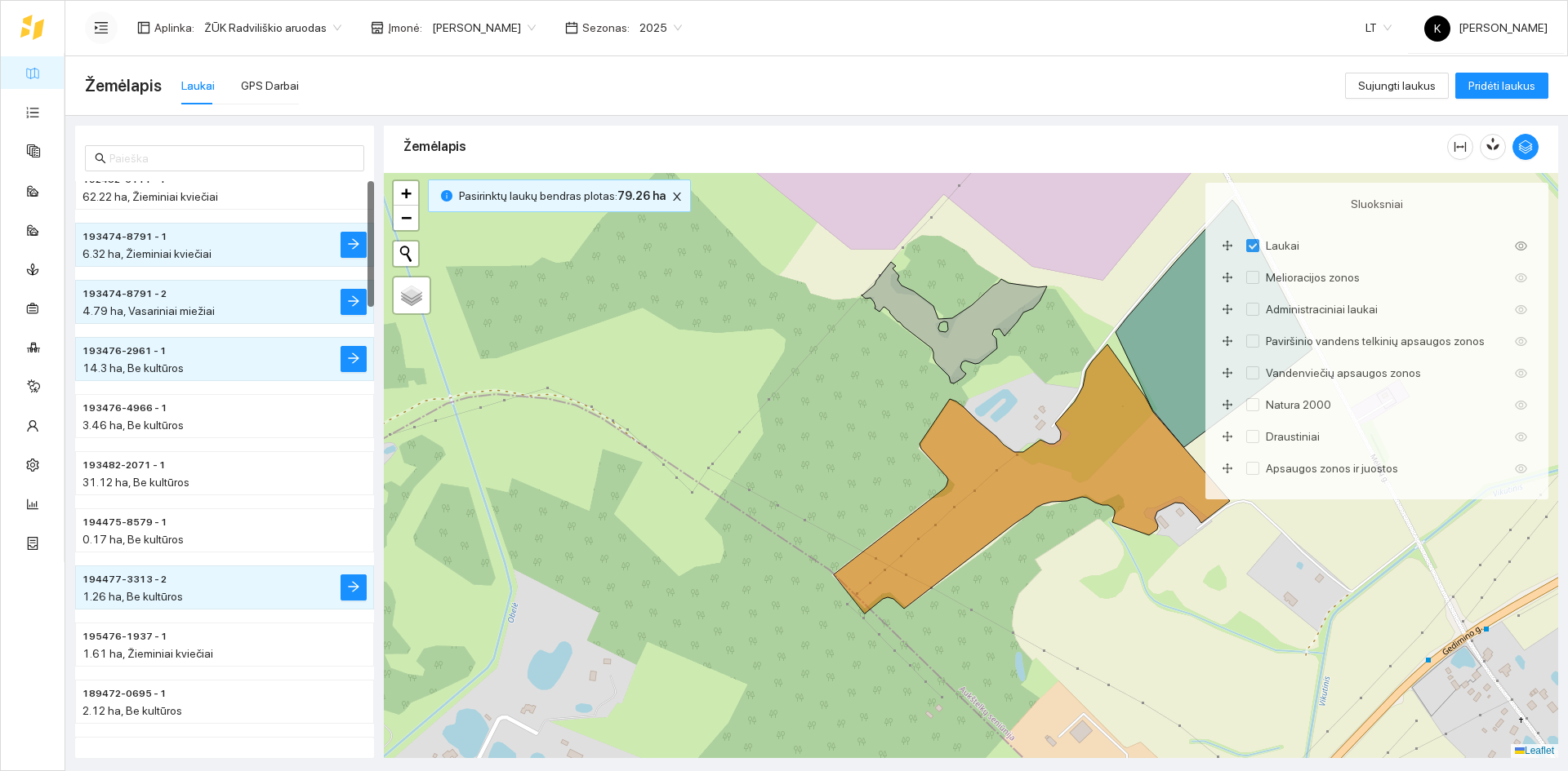
scroll to position [0, 0]
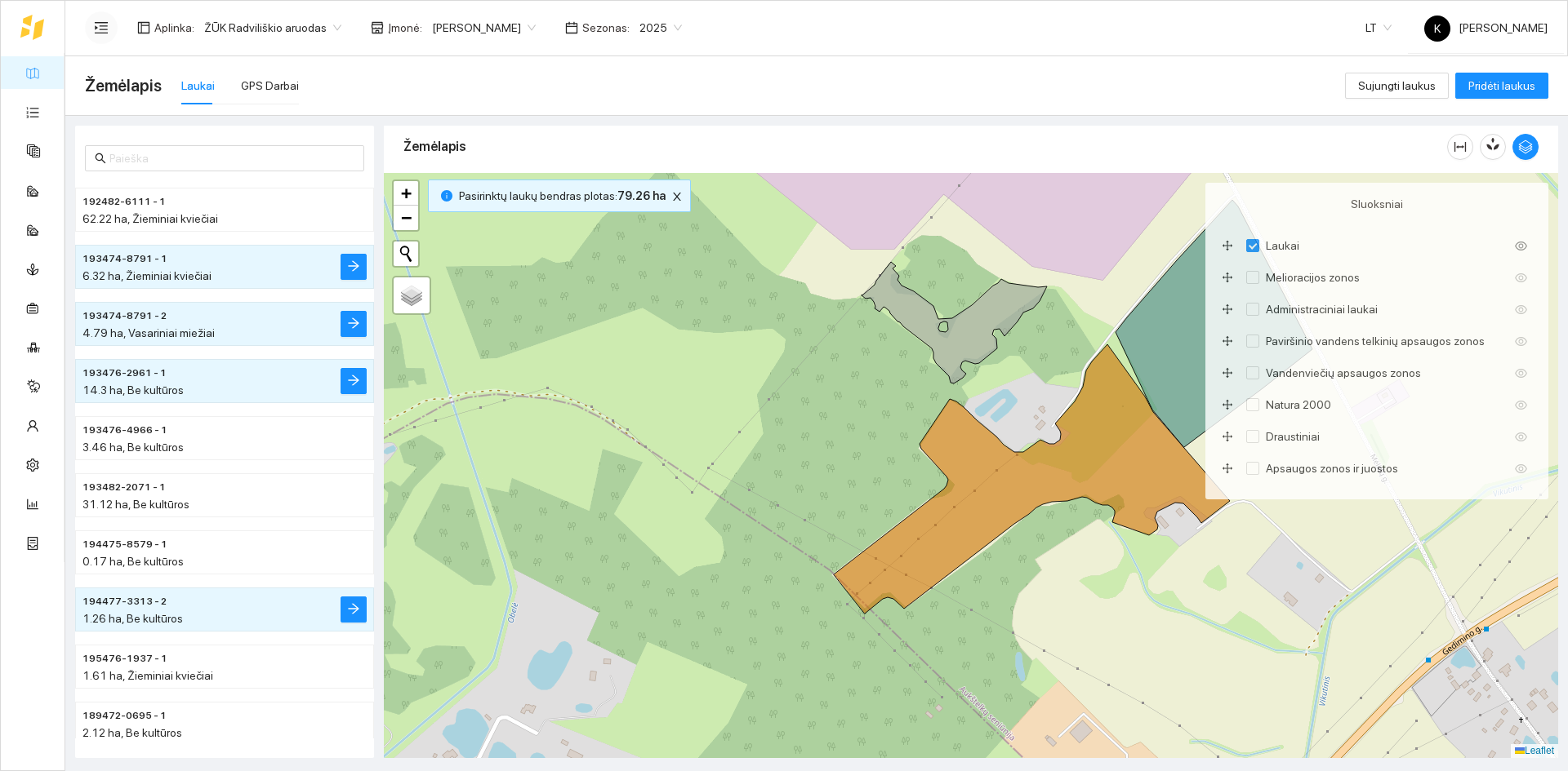
click at [135, 371] on span "193476-2961 - 1" at bounding box center [124, 374] width 84 height 16
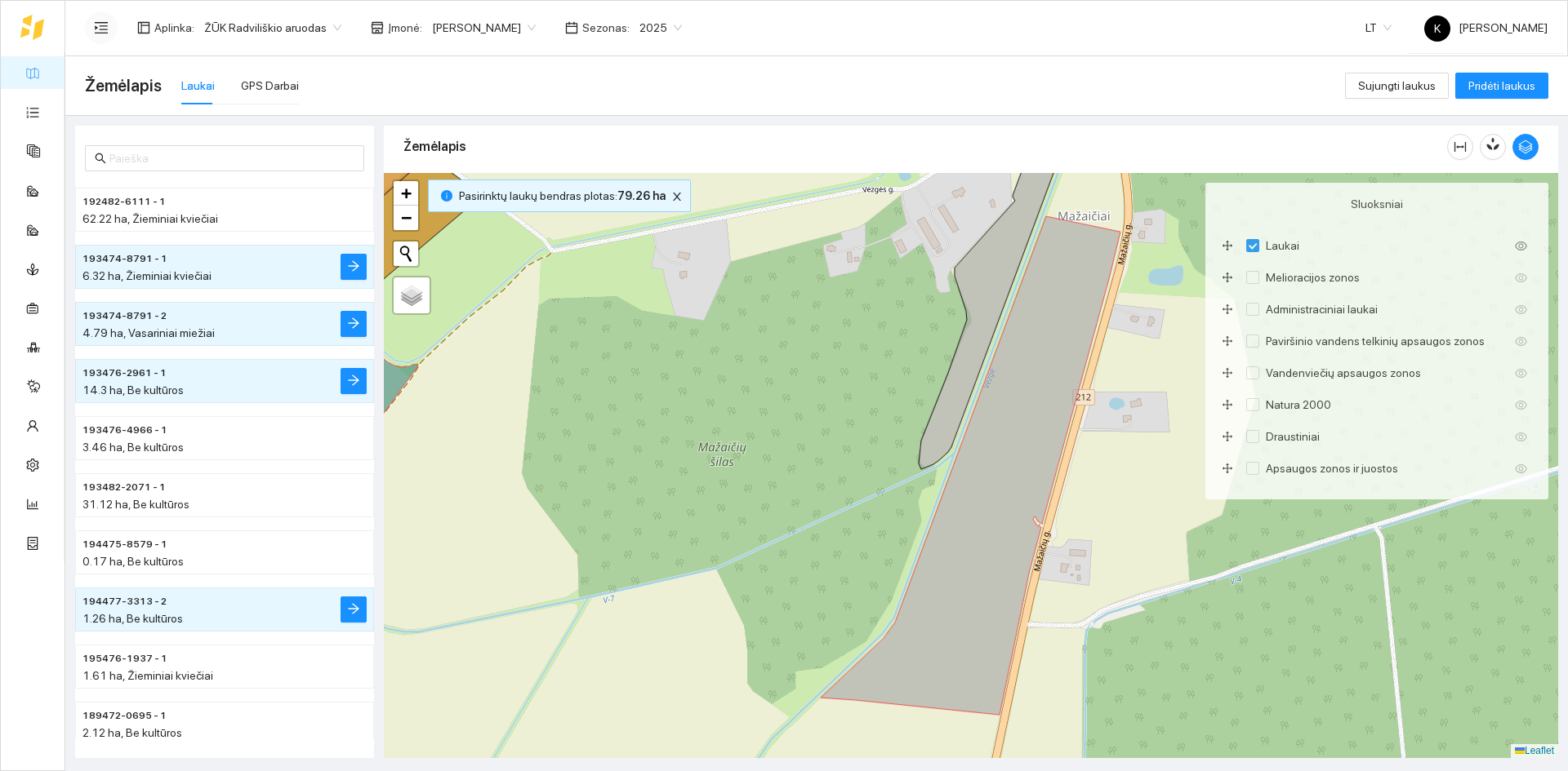
click at [135, 371] on span "193476-2961 - 1" at bounding box center [124, 374] width 84 height 16
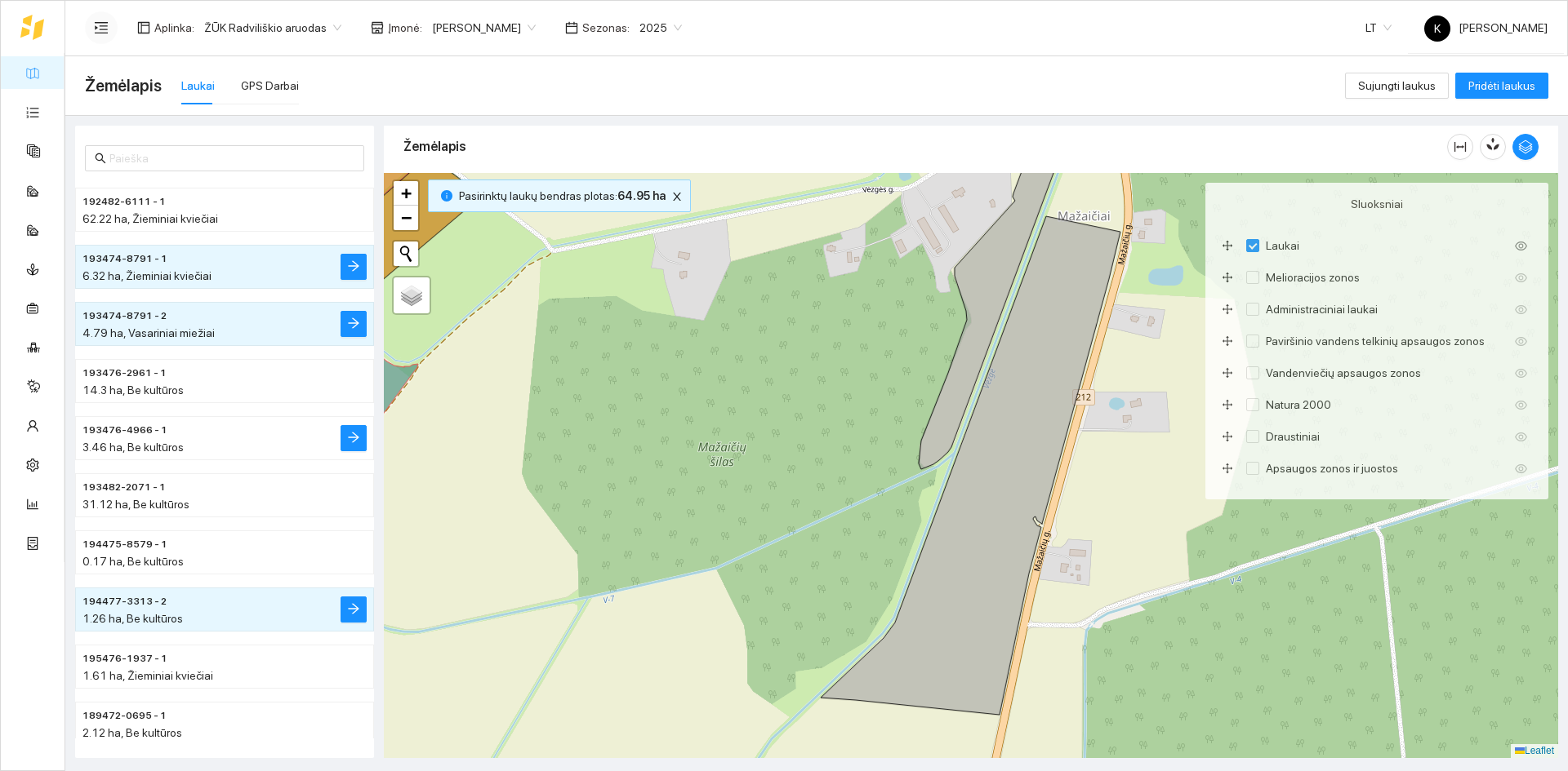
click at [136, 429] on span "193476-4966 - 1" at bounding box center [125, 431] width 85 height 16
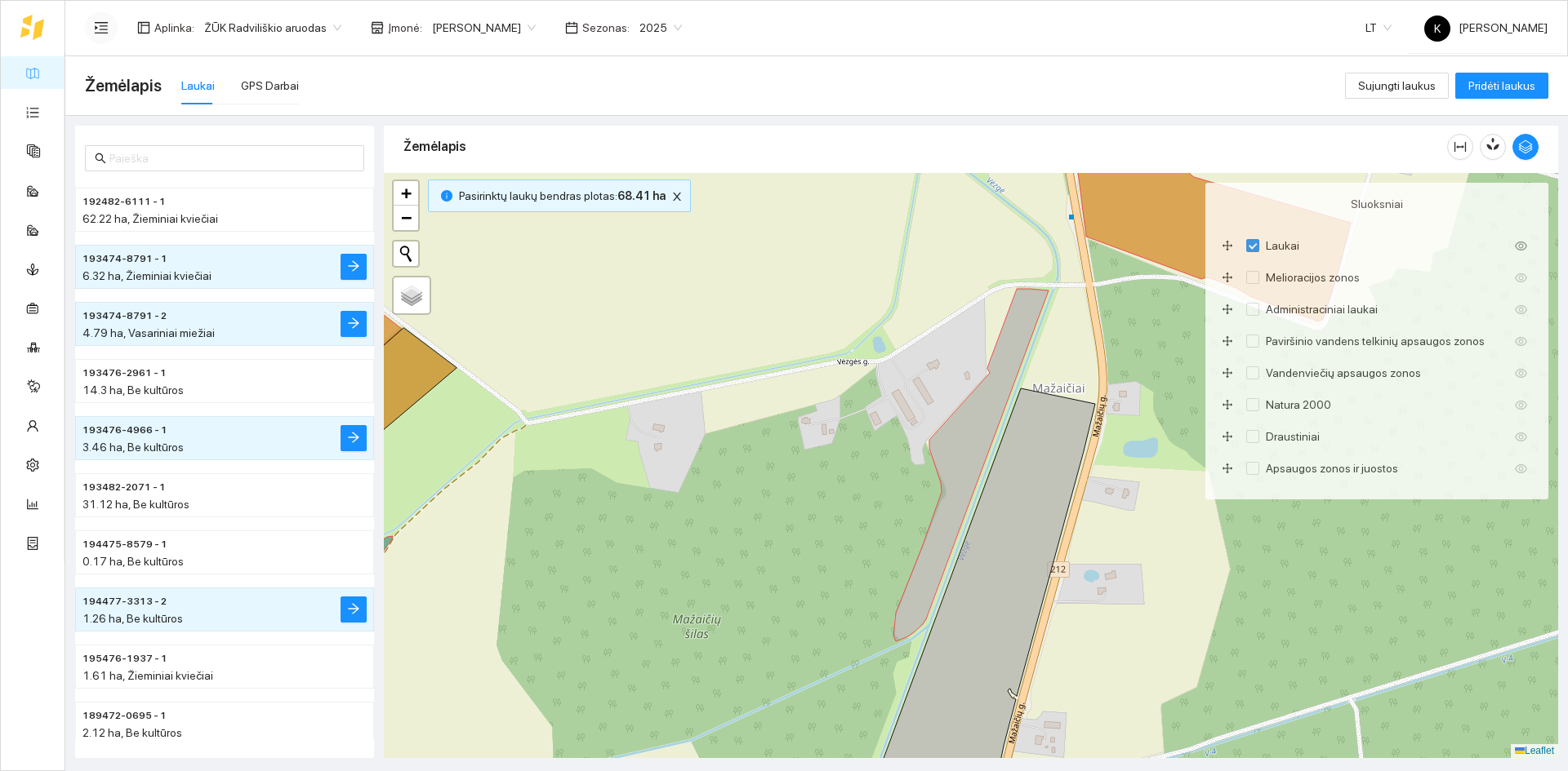
click at [135, 258] on span "193474-8791 - 1" at bounding box center [125, 259] width 85 height 16
click at [107, 255] on span "193474-8791 - 1" at bounding box center [125, 259] width 85 height 16
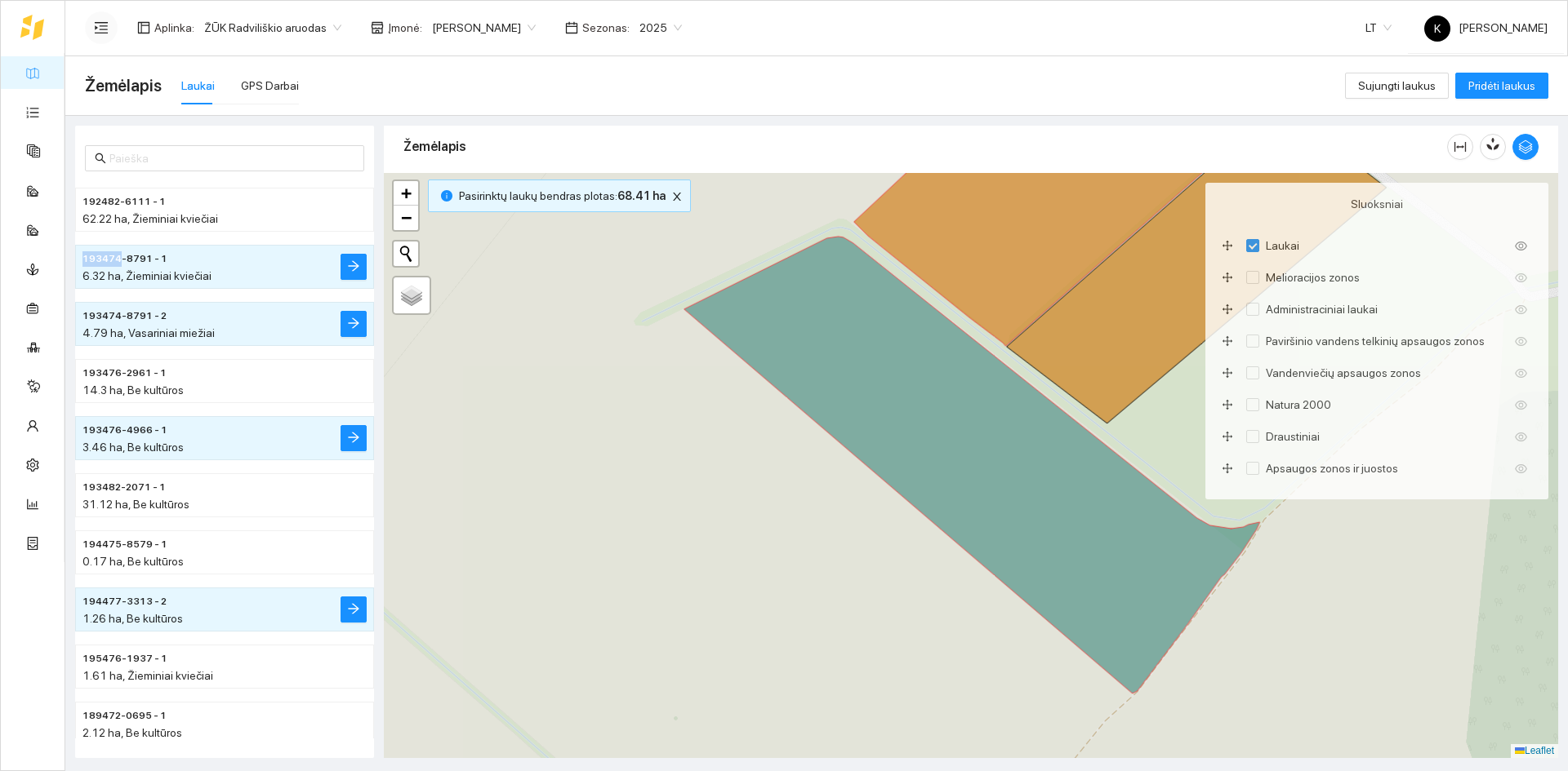
click at [107, 255] on span "193474-8791 - 1" at bounding box center [125, 259] width 85 height 16
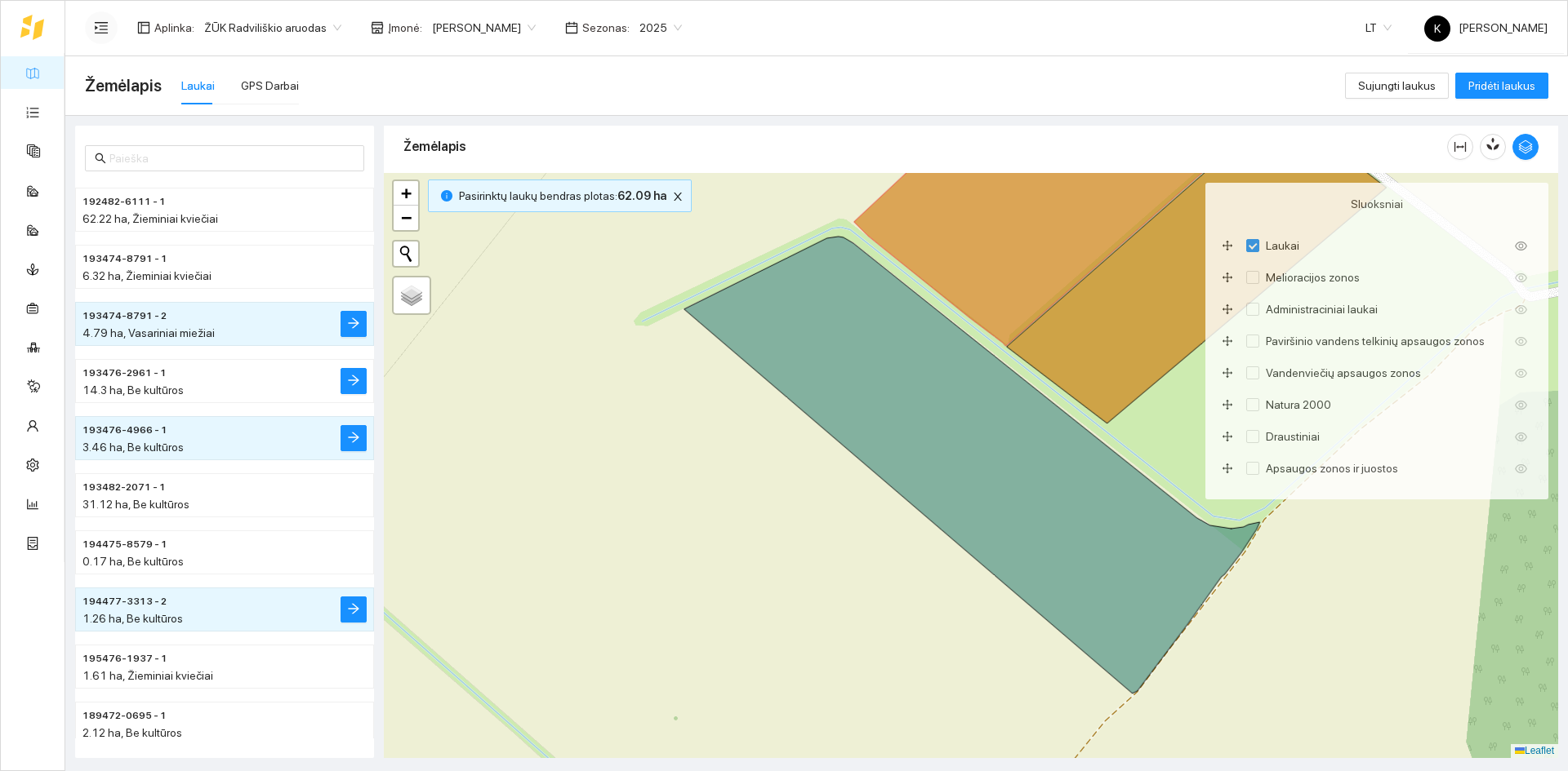
click at [103, 370] on span "193476-2961 - 1" at bounding box center [124, 374] width 84 height 16
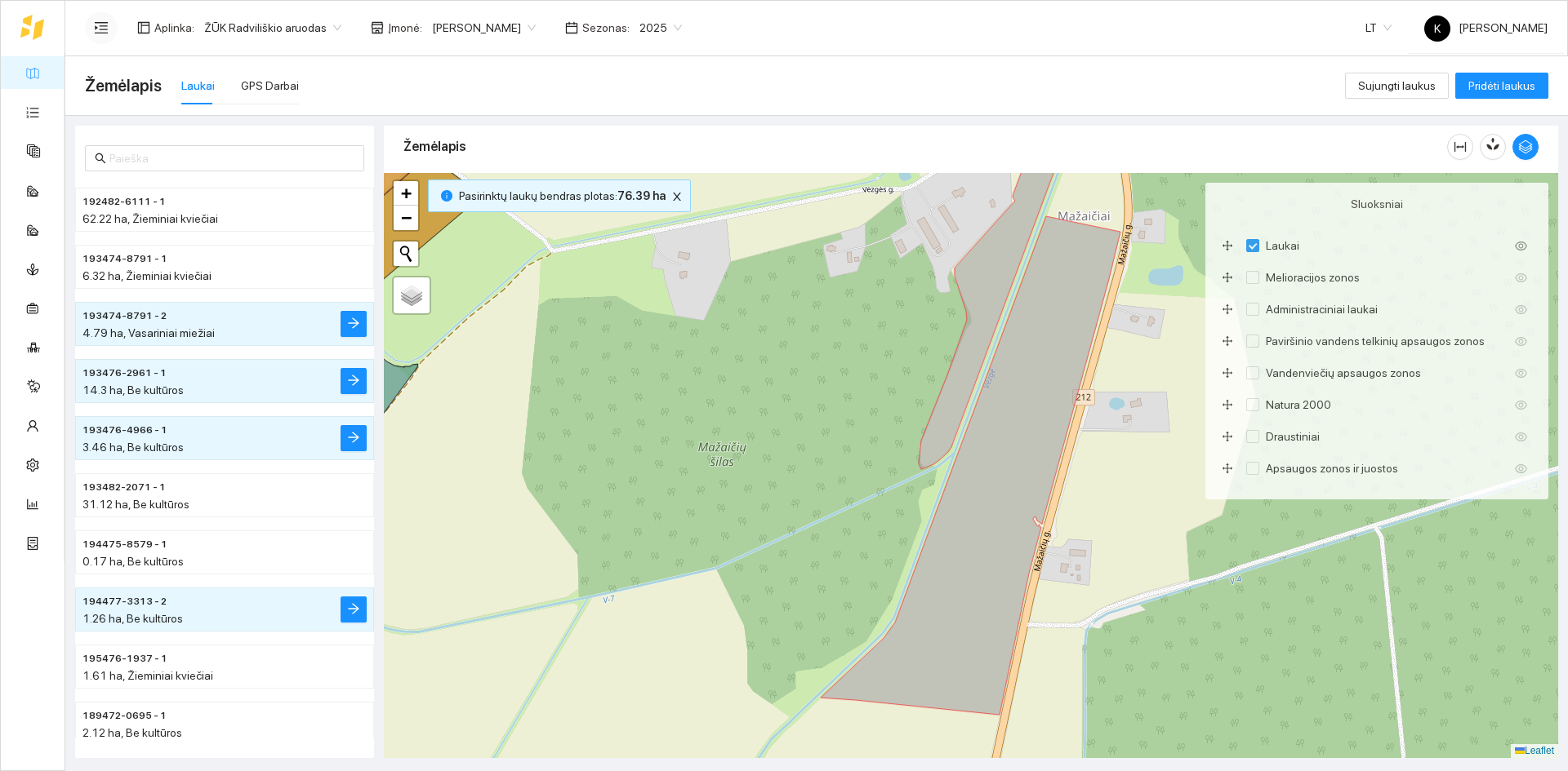
scroll to position [82, 0]
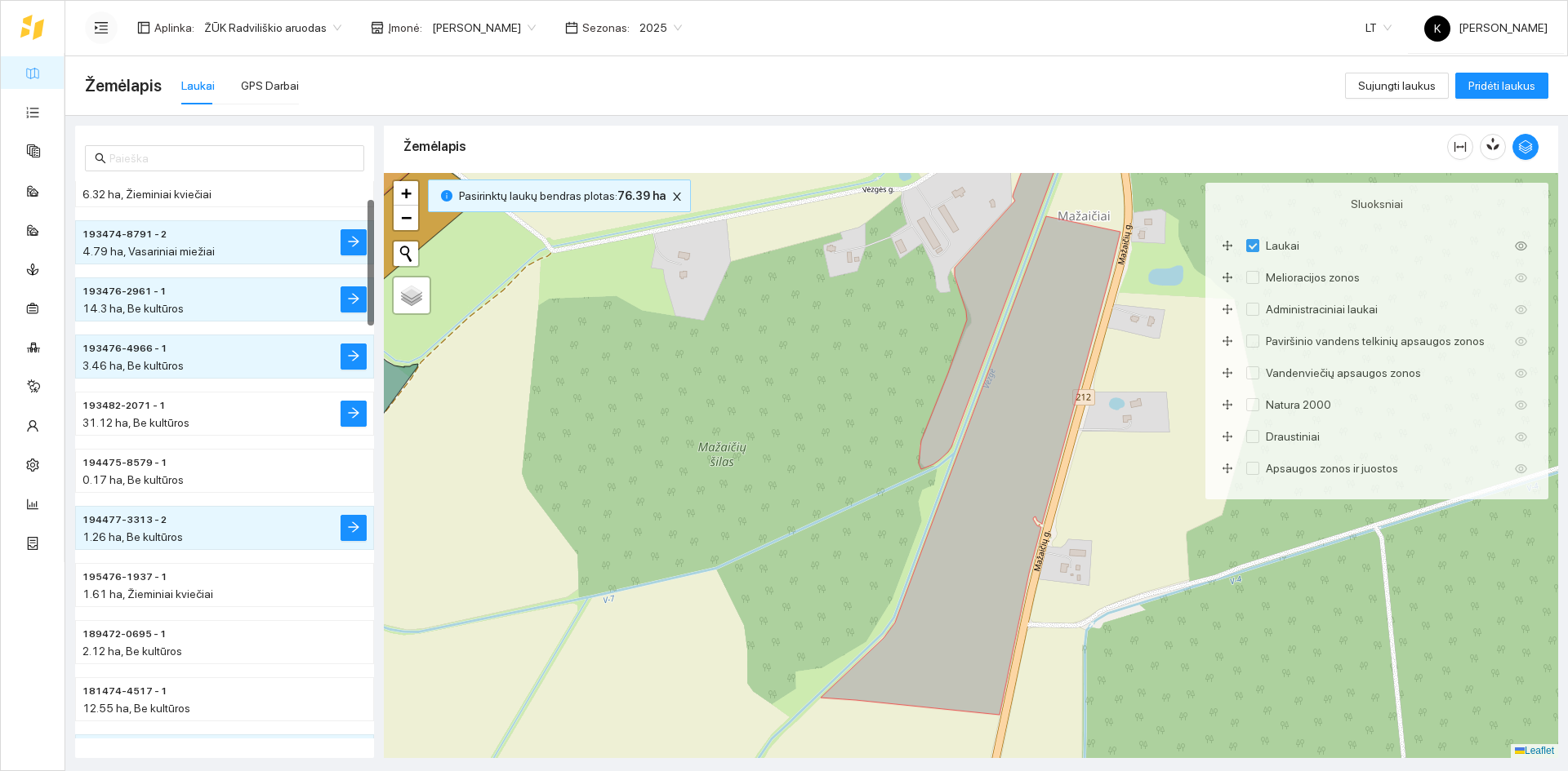
click at [106, 402] on span "193482-2071 - 1" at bounding box center [124, 406] width 83 height 16
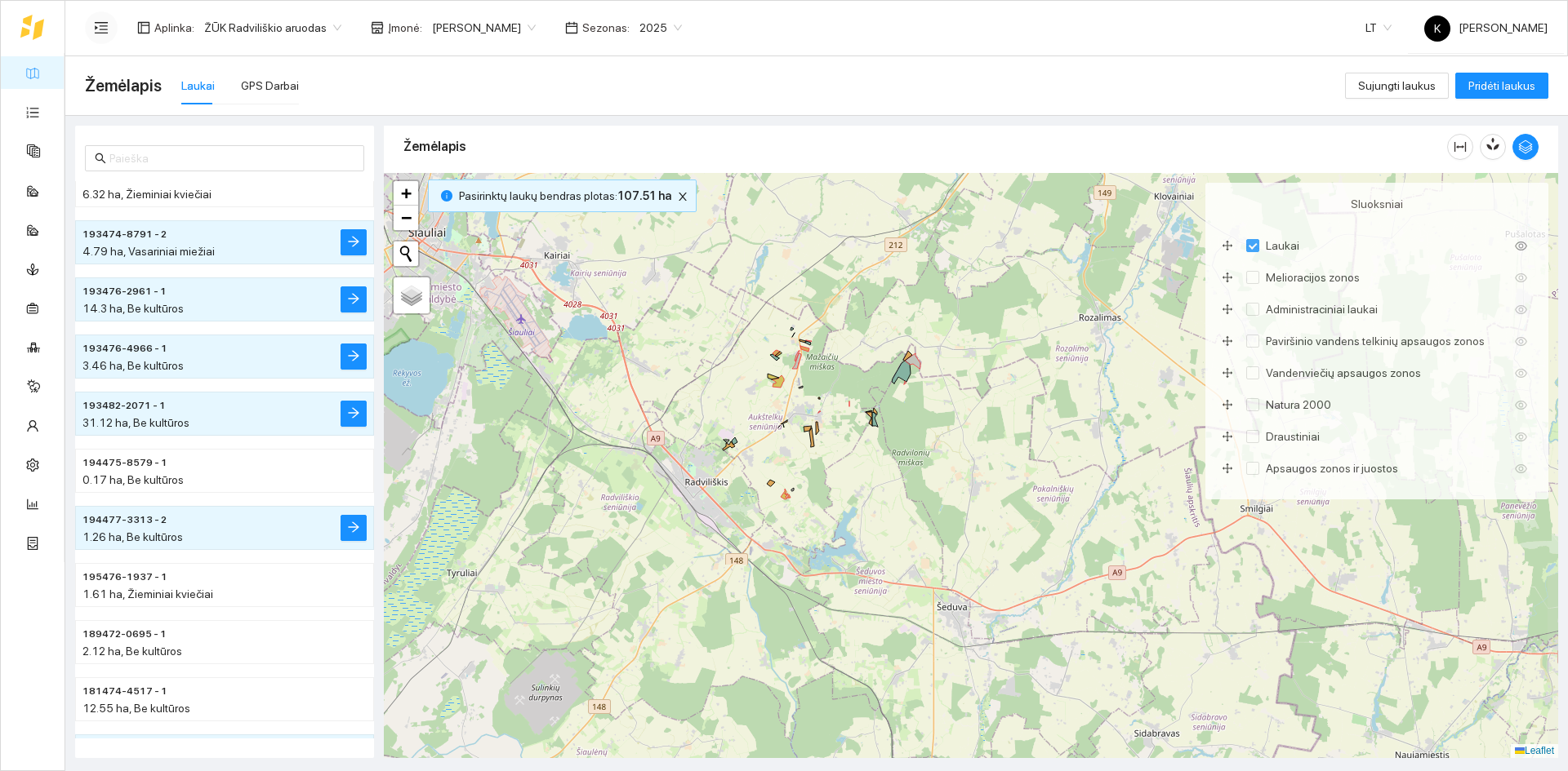
drag, startPoint x: 837, startPoint y: 679, endPoint x: 866, endPoint y: 368, distance: 312.3
click at [866, 368] on div "+ − Nieko nerasta. Bandykite dar kartą. Žemėlapis Palydovas Leaflet" at bounding box center [971, 466] width 1175 height 585
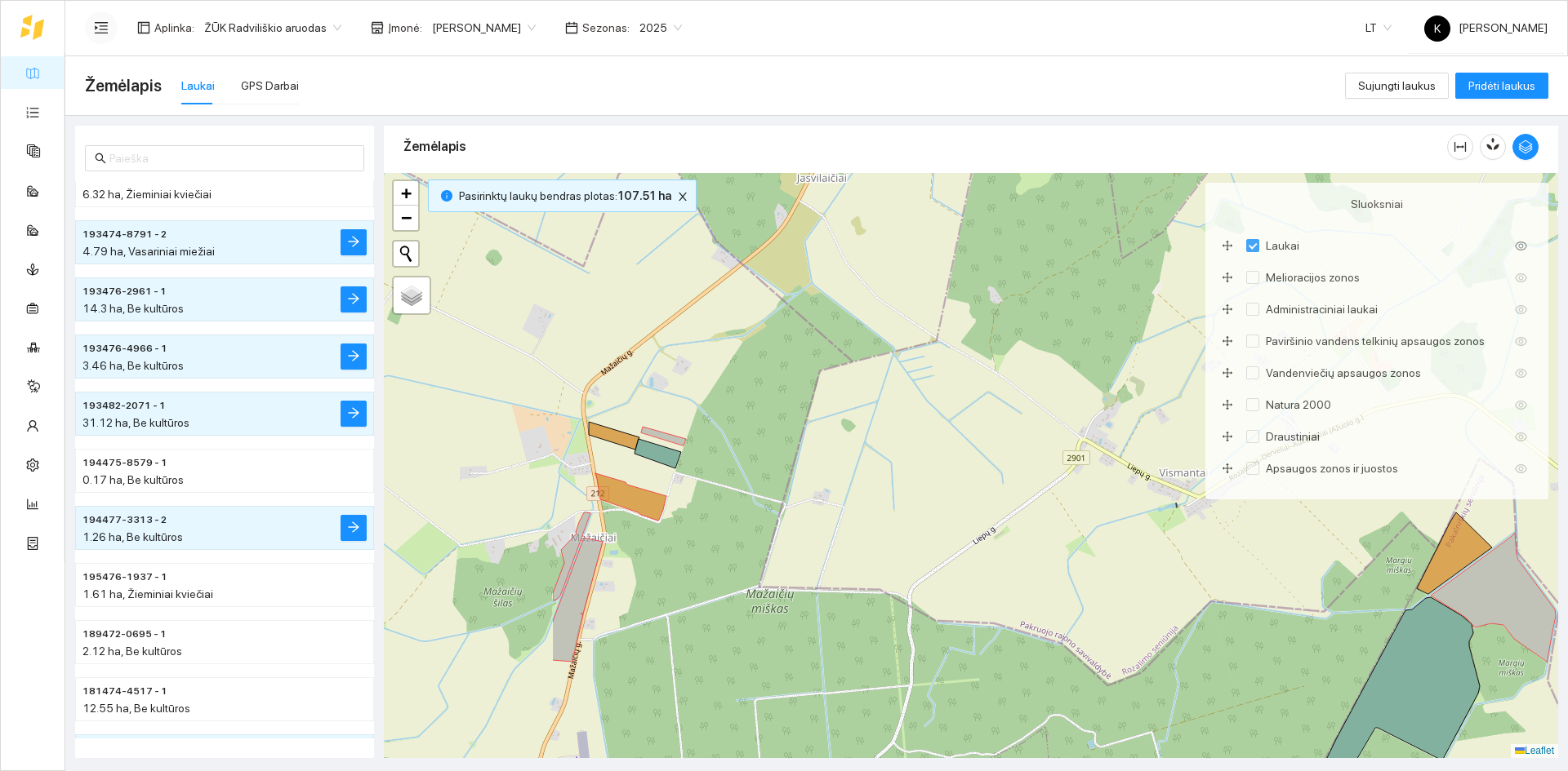
drag, startPoint x: 583, startPoint y: 387, endPoint x: 870, endPoint y: 490, distance: 304.9
click at [870, 490] on div "+ − Nieko nerasta. Bandykite dar kartą. Žemėlapis Palydovas Leaflet" at bounding box center [971, 466] width 1175 height 585
